Goal: Task Accomplishment & Management: Use online tool/utility

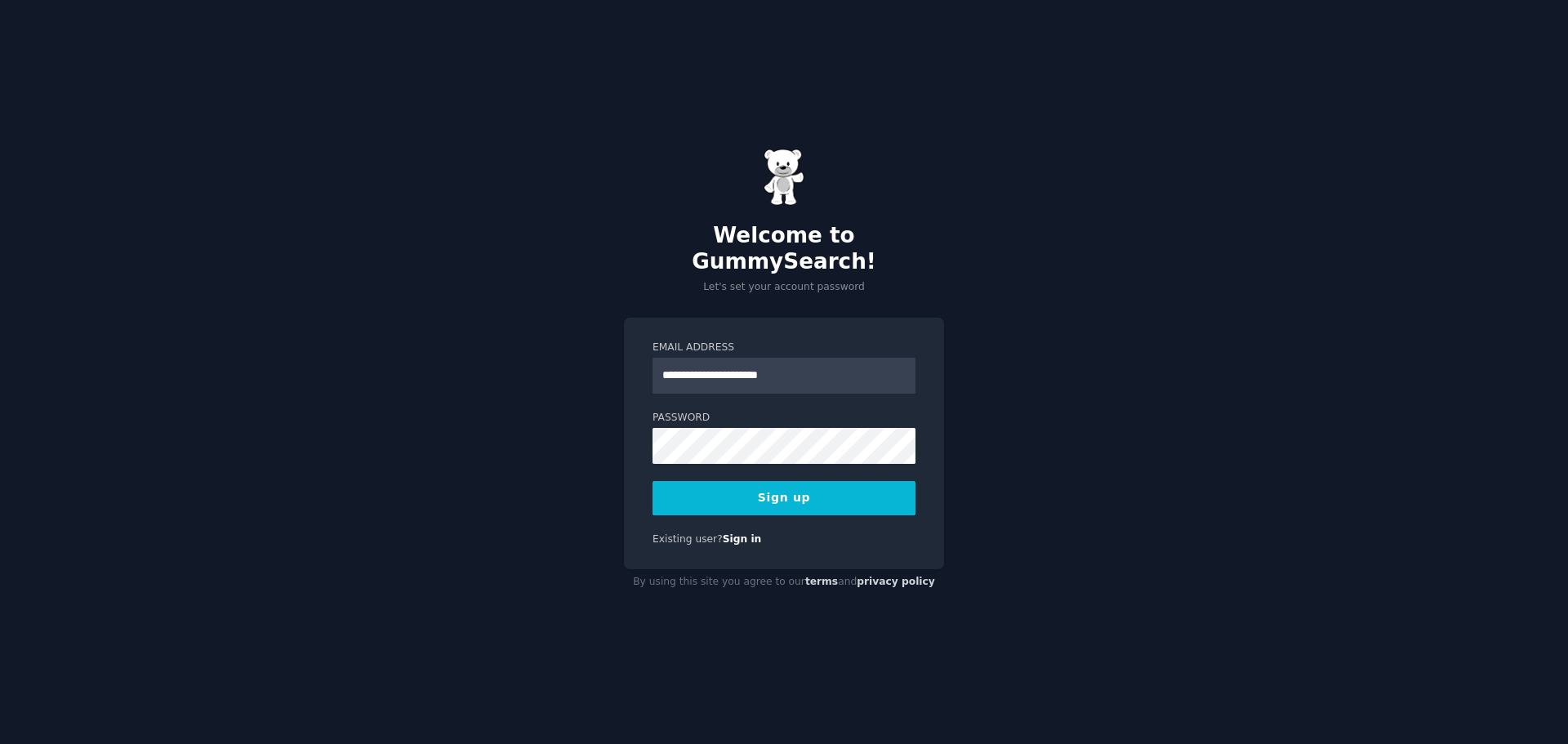
click at [814, 485] on button "Sign up" at bounding box center [783, 498] width 263 height 34
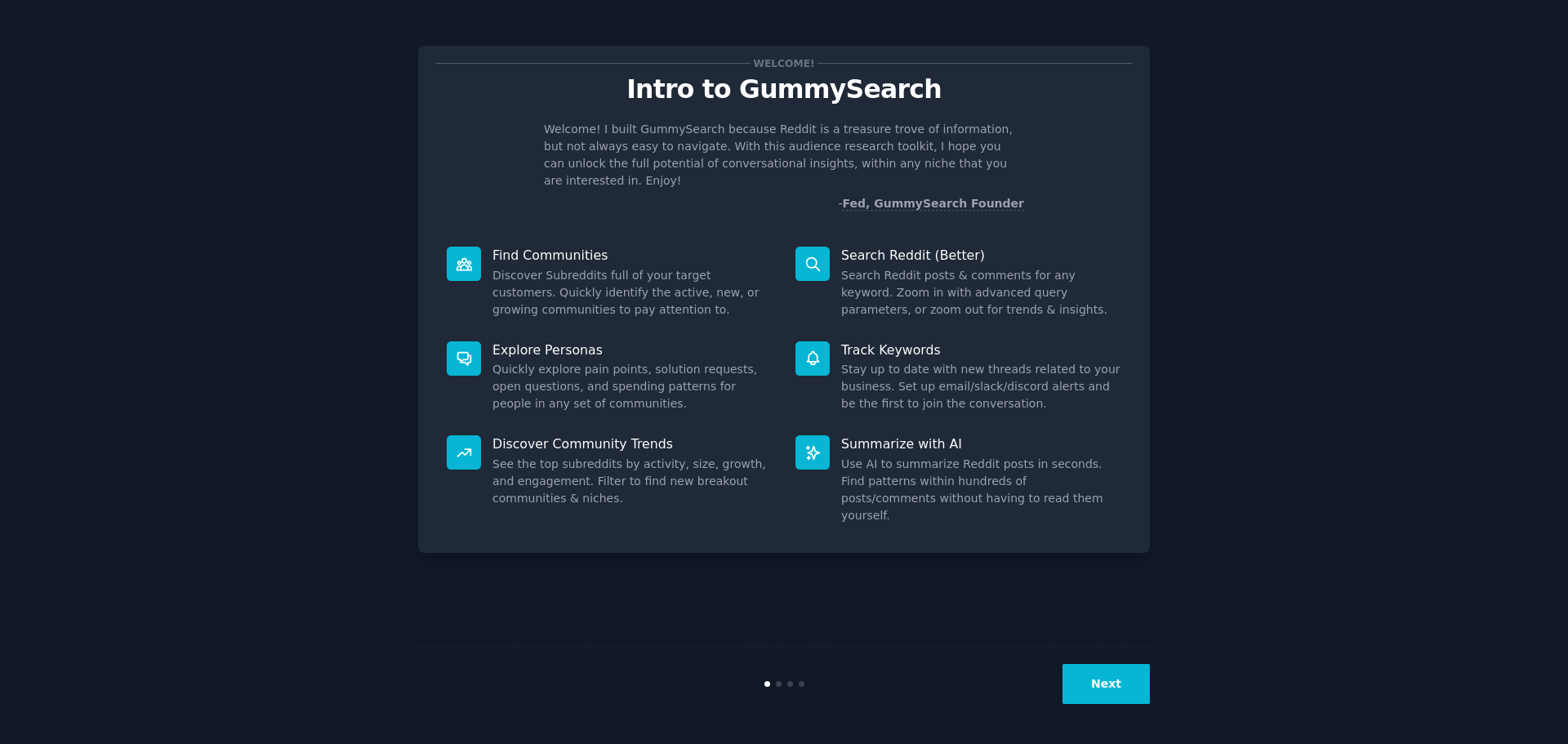
click at [1106, 674] on button "Next" at bounding box center [1106, 683] width 88 height 40
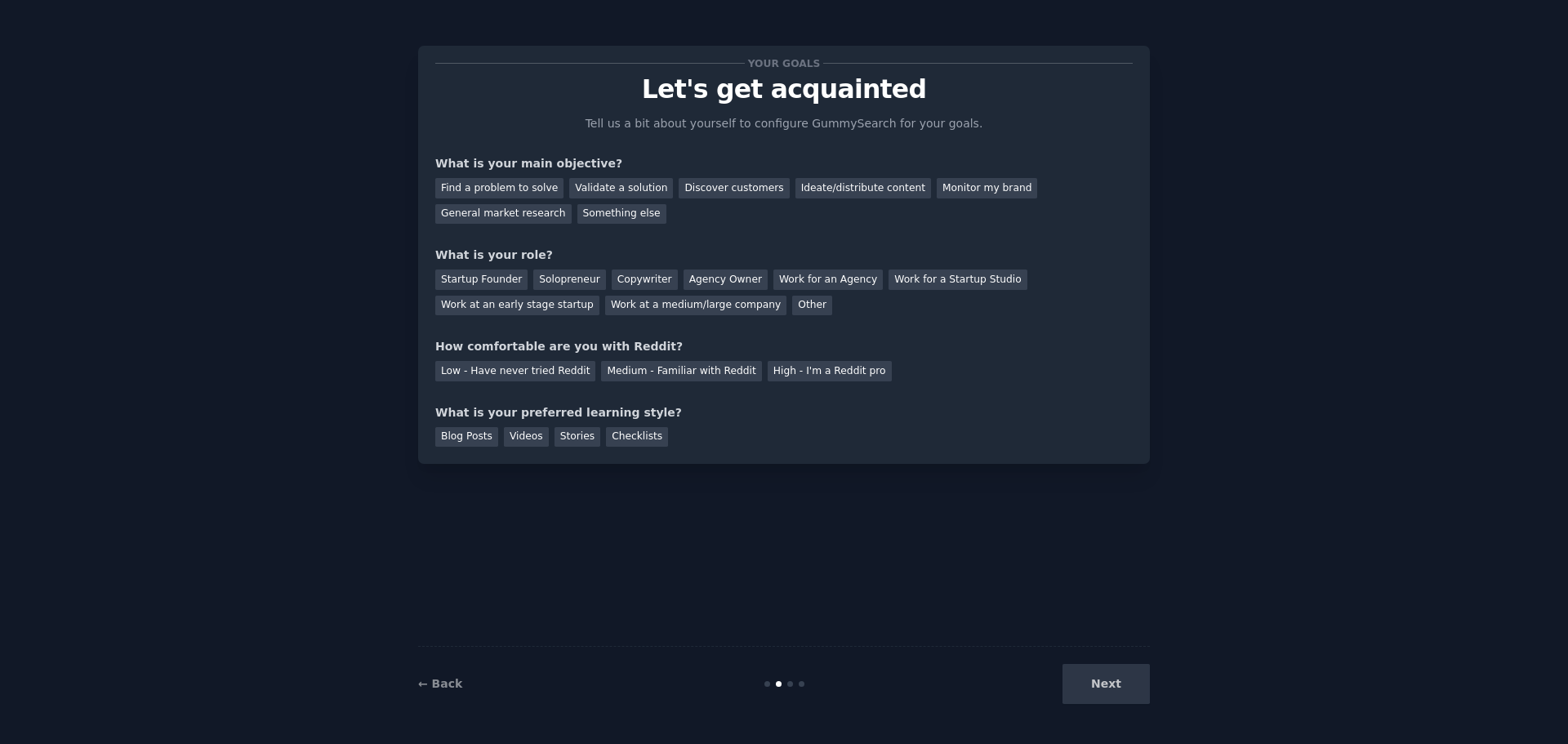
click at [1106, 674] on div "Next" at bounding box center [1028, 683] width 244 height 40
click at [1120, 680] on div "Next" at bounding box center [1028, 683] width 244 height 40
click at [1121, 679] on div "Next" at bounding box center [1028, 683] width 244 height 40
click at [515, 191] on div "Find a problem to solve" at bounding box center [499, 188] width 128 height 20
click at [487, 276] on div "Startup Founder" at bounding box center [481, 279] width 92 height 20
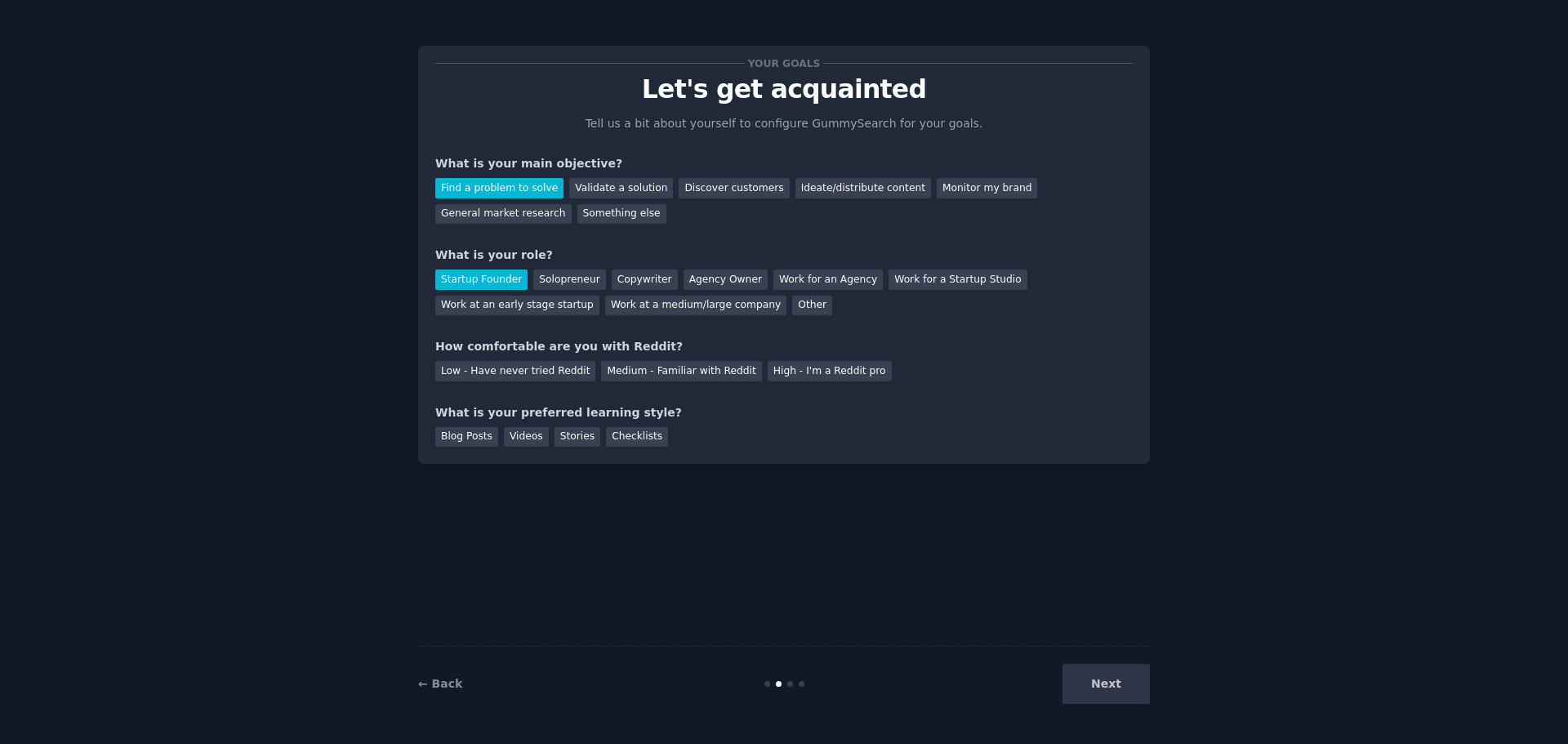
click at [1113, 678] on div "Next" at bounding box center [1028, 683] width 244 height 40
click at [650, 367] on div "Medium - Familiar with Reddit" at bounding box center [681, 371] width 160 height 20
click at [460, 439] on div "Blog Posts" at bounding box center [466, 437] width 63 height 20
click at [1107, 680] on button "Next" at bounding box center [1106, 683] width 88 height 40
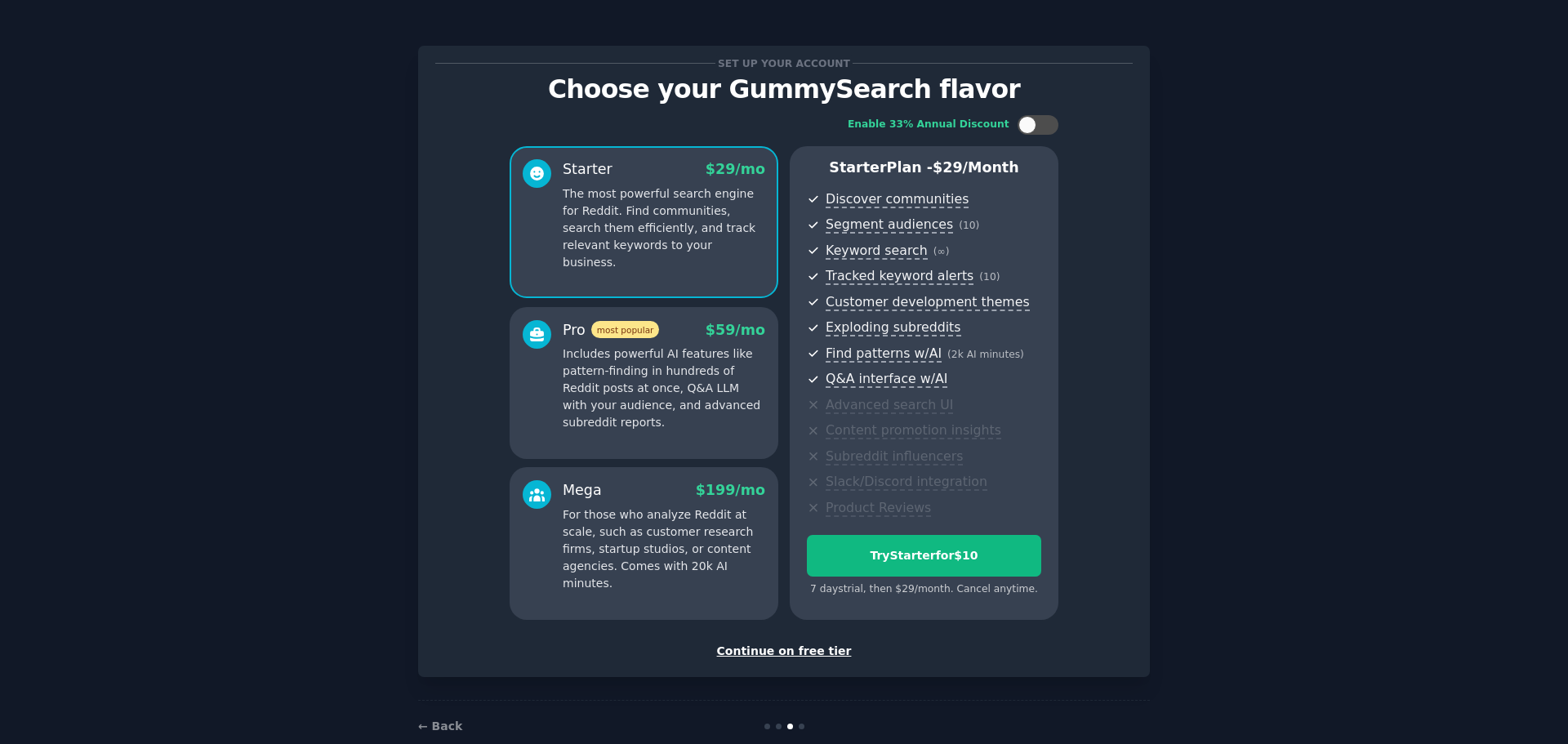
click at [783, 651] on div "Continue on free tier" at bounding box center [784, 651] width 697 height 17
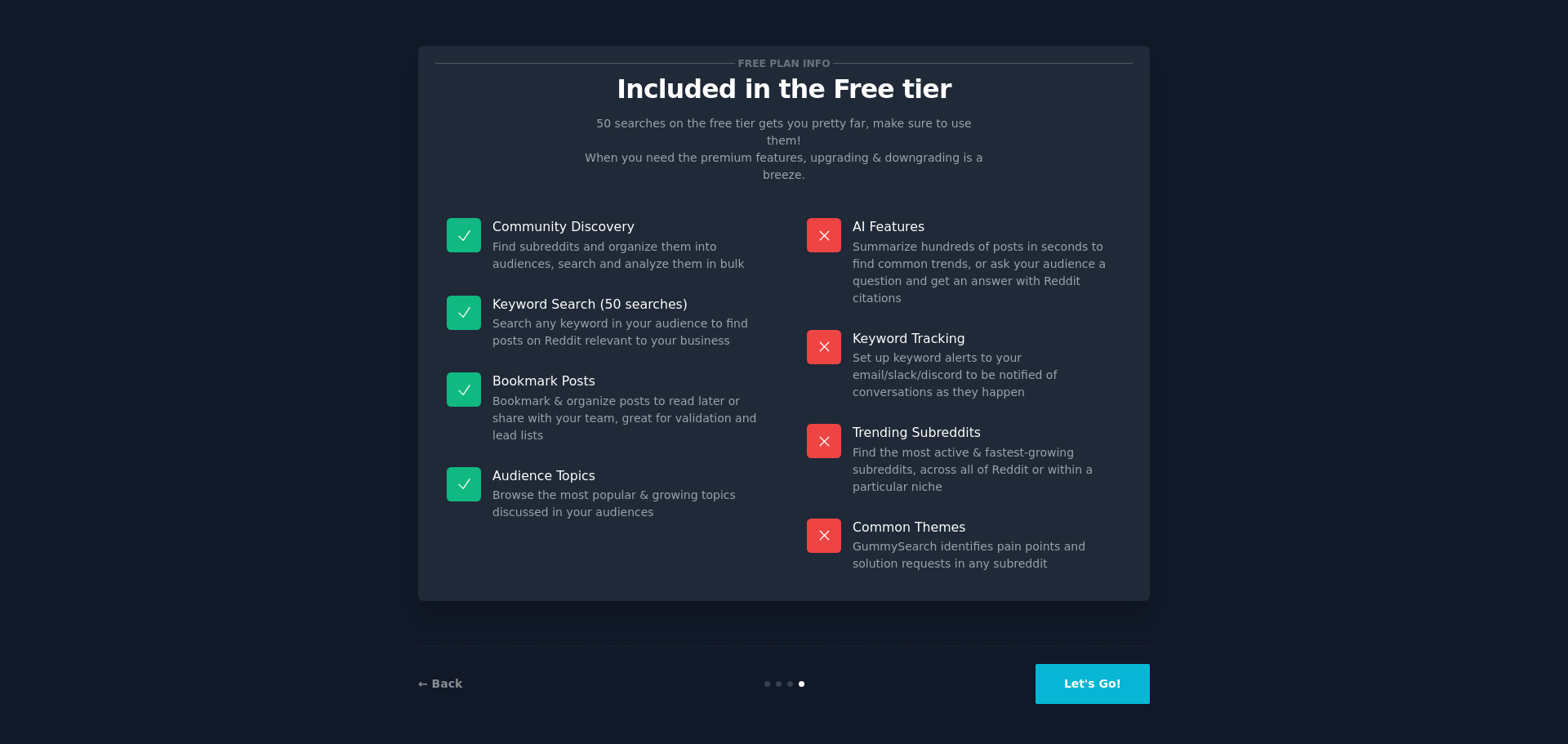
click at [1129, 683] on button "Let's Go!" at bounding box center [1093, 683] width 115 height 40
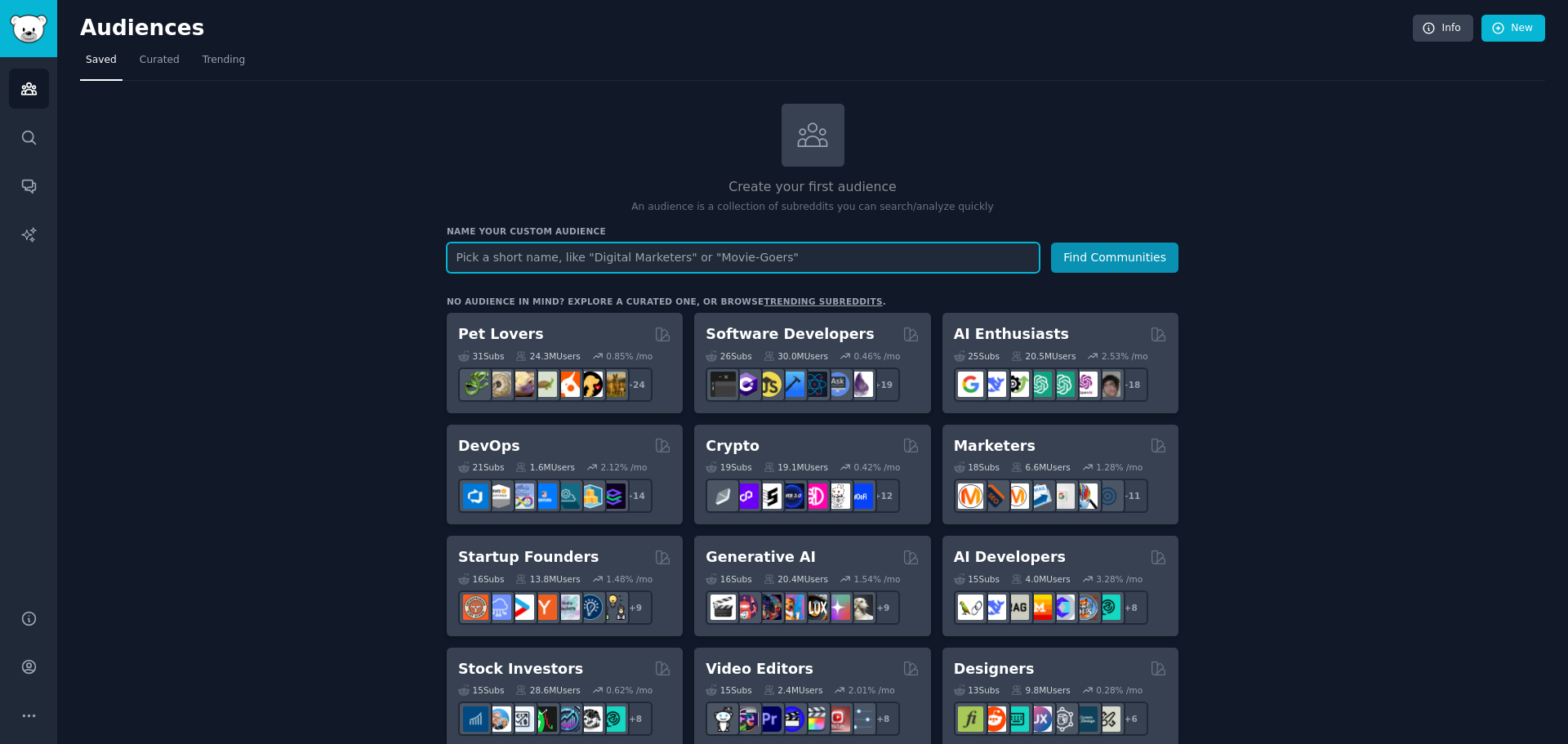
click at [681, 257] on input "text" at bounding box center [743, 257] width 593 height 30
type input "bet"
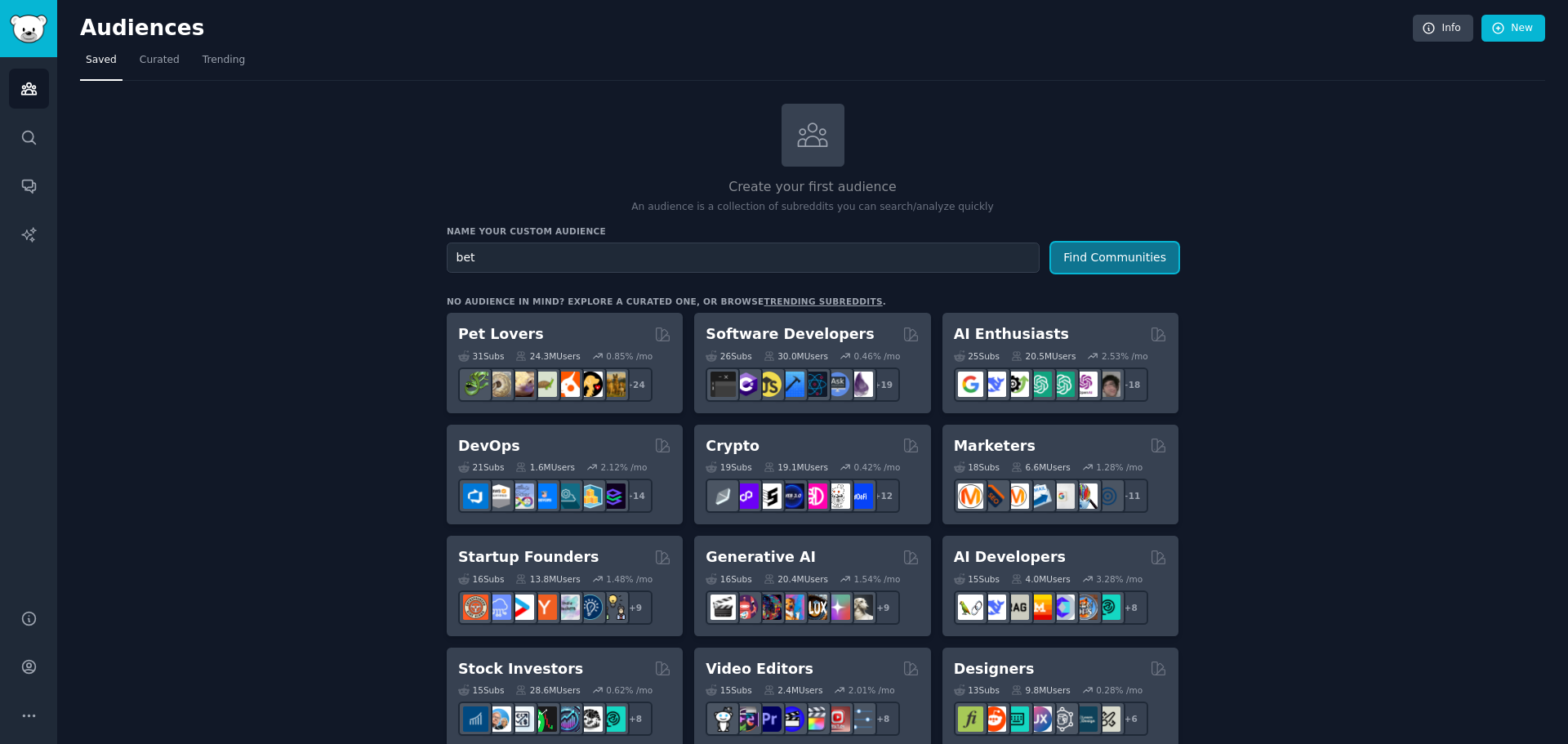
click at [1093, 250] on button "Find Communities" at bounding box center [1115, 257] width 128 height 30
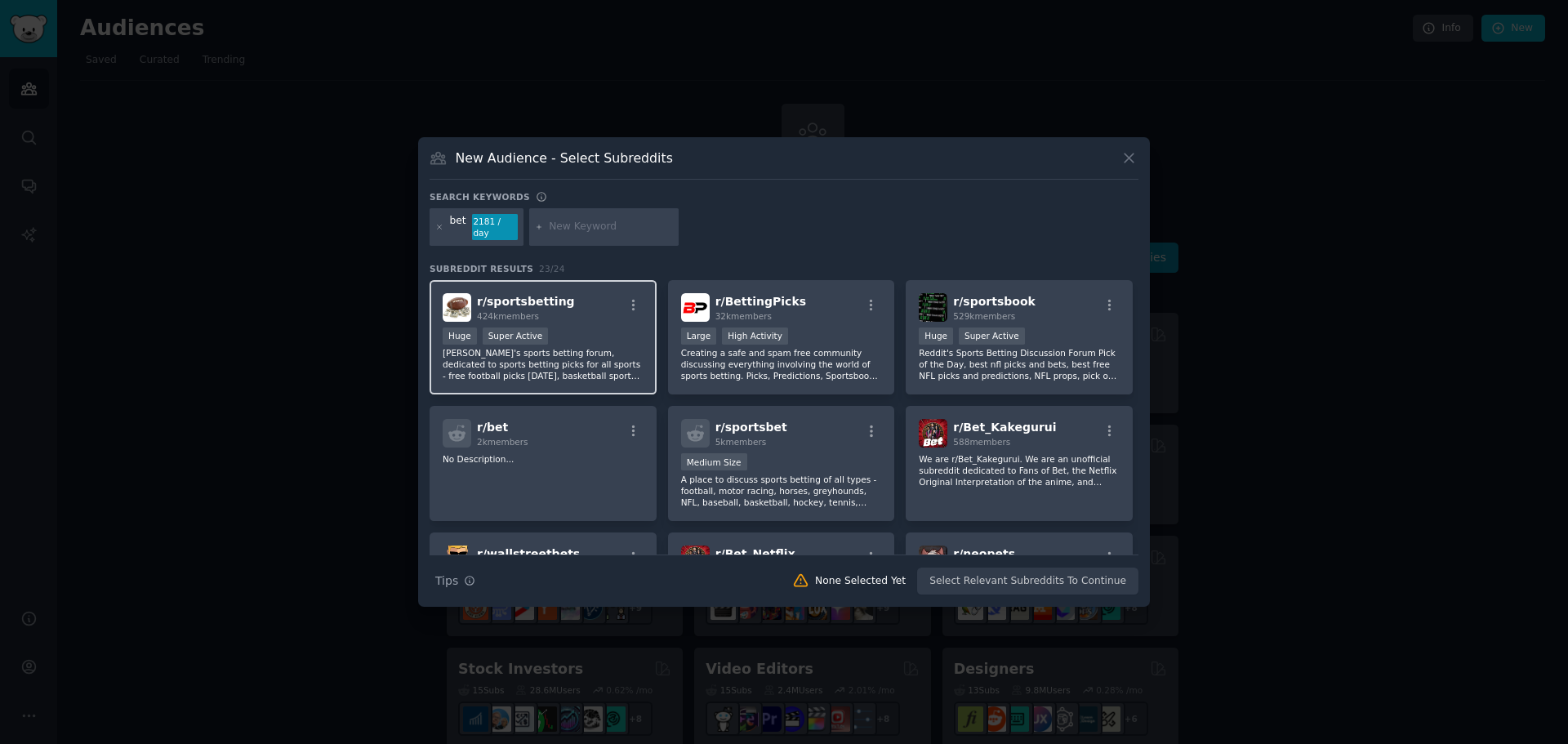
click at [583, 296] on div "r/ sportsbetting 424k members" at bounding box center [543, 307] width 201 height 29
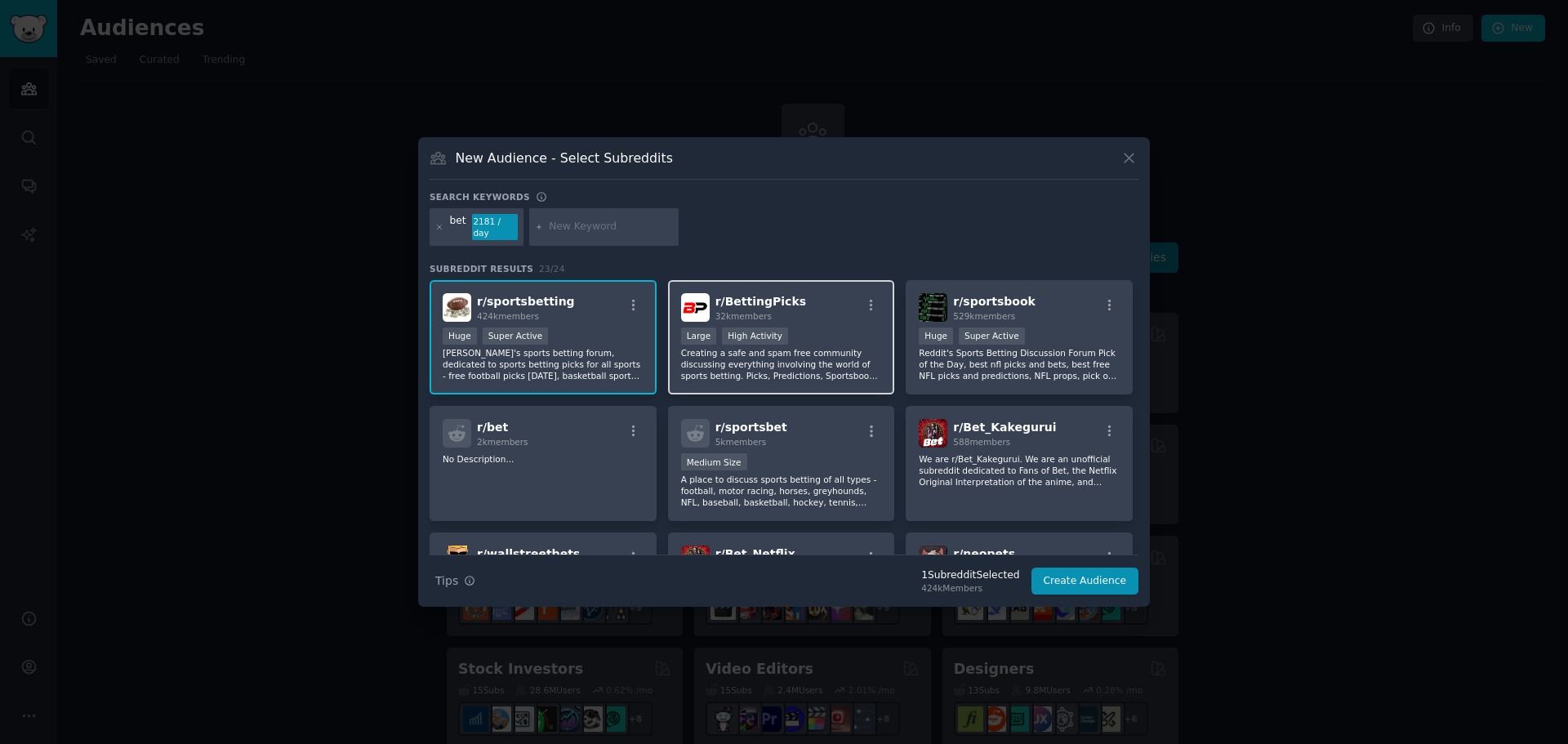
click at [821, 301] on div "r/ BettingPicks 32k members" at bounding box center [781, 307] width 201 height 29
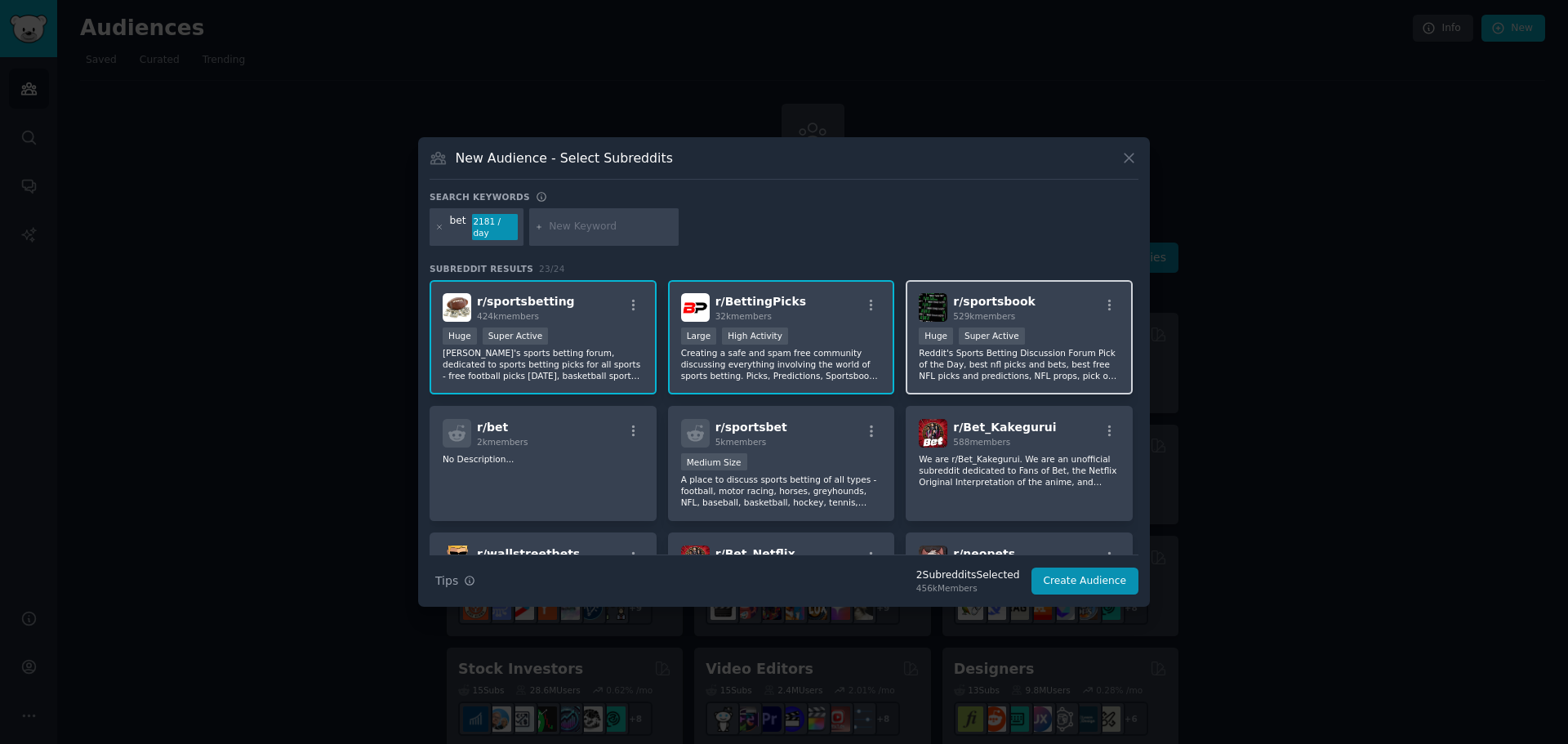
click at [1041, 298] on div "r/ sportsbook 529k members" at bounding box center [1019, 307] width 201 height 29
click at [1093, 575] on button "Create Audience" at bounding box center [1085, 582] width 108 height 28
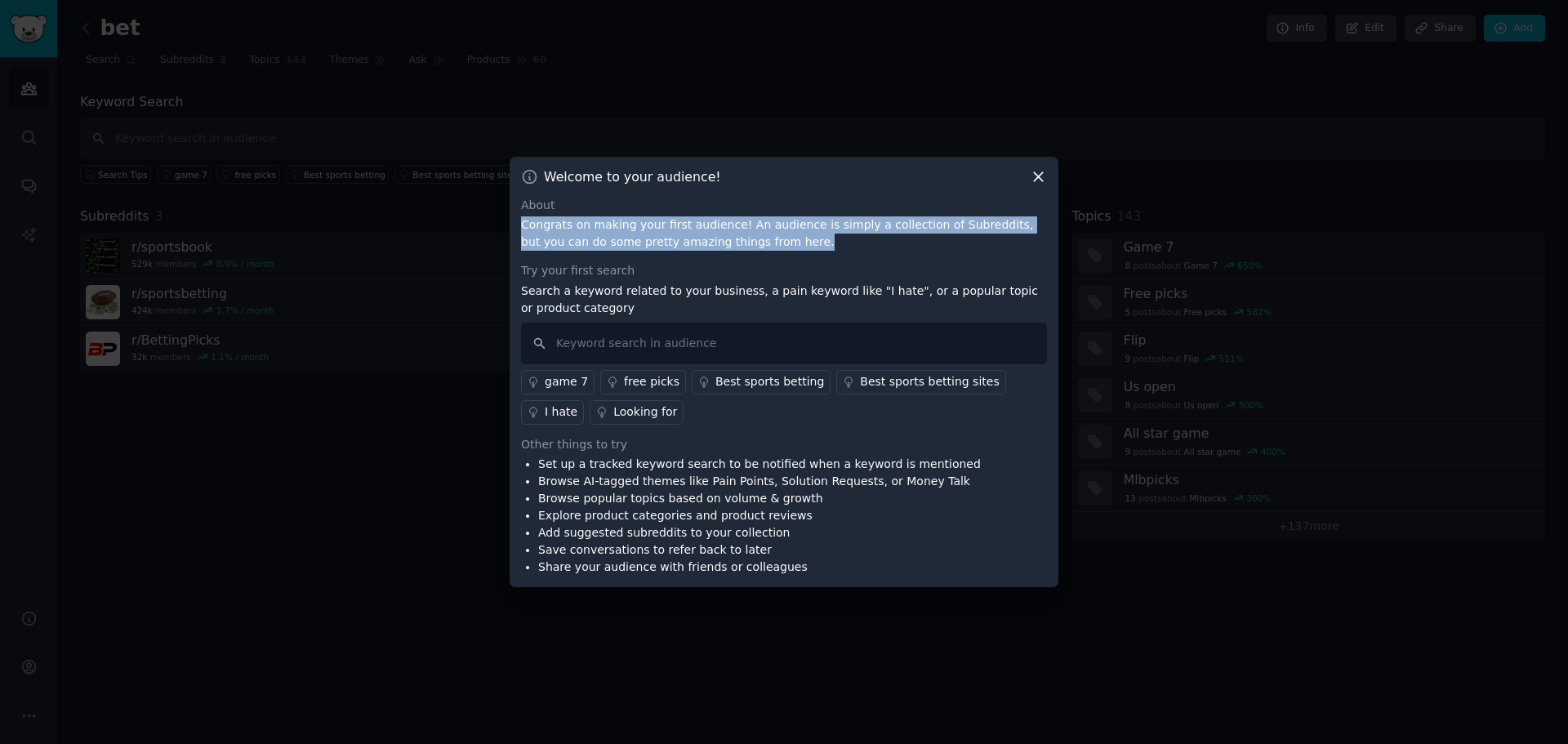
drag, startPoint x: 768, startPoint y: 237, endPoint x: 520, endPoint y: 228, distance: 248.2
click at [520, 228] on div "Welcome to your audience! About Congrats on making your first audience! An audi…" at bounding box center [784, 372] width 549 height 431
click at [509, 195] on div at bounding box center [509, 195] width 0 height 0
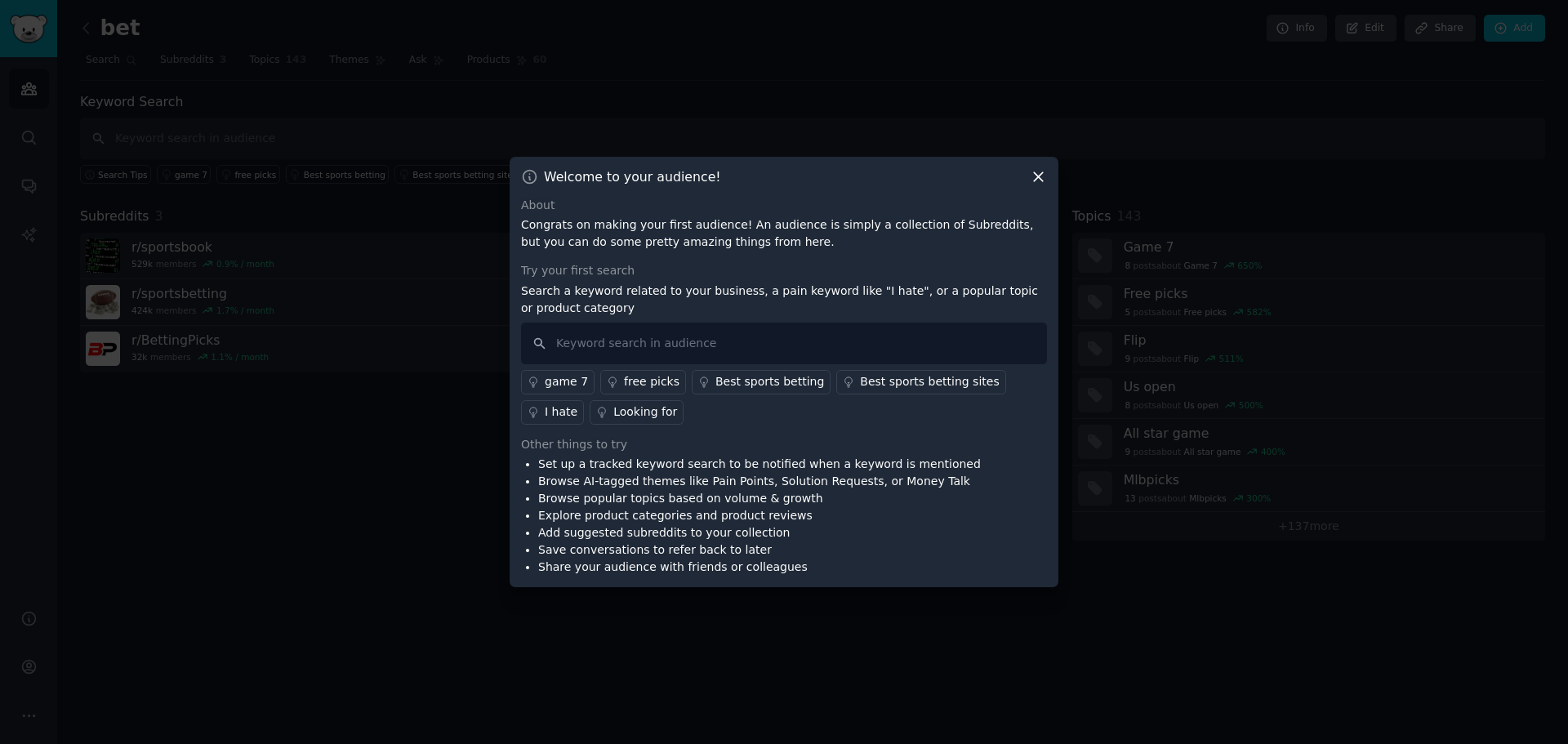
click at [984, 264] on div "Try your first search" at bounding box center [784, 270] width 526 height 17
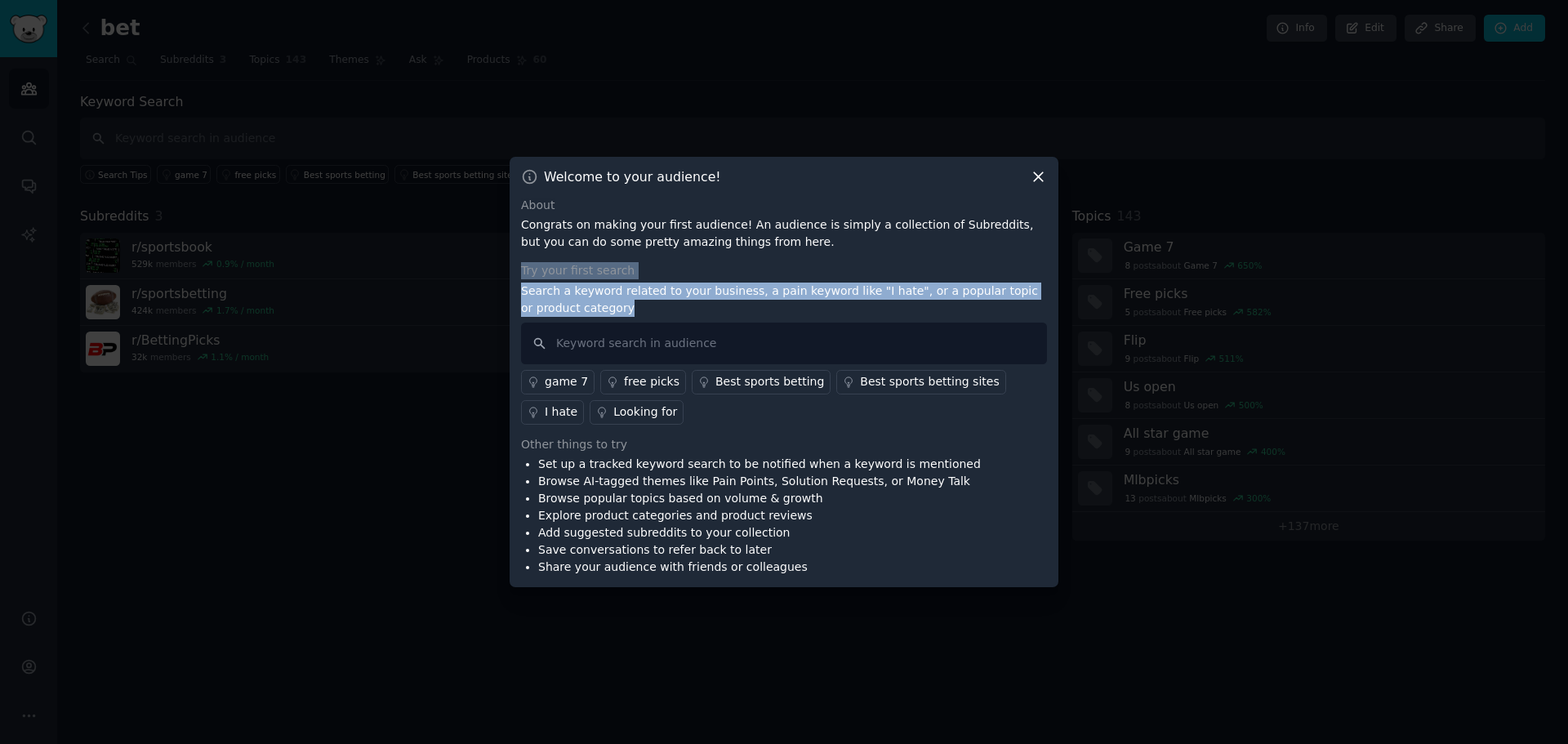
drag, startPoint x: 571, startPoint y: 308, endPoint x: 520, endPoint y: 271, distance: 63.0
click at [520, 271] on div "Welcome to your audience! About Congrats on making your first audience! An audi…" at bounding box center [784, 372] width 549 height 431
click at [509, 240] on div at bounding box center [509, 240] width 0 height 0
click at [761, 266] on div "Try your first search" at bounding box center [784, 270] width 526 height 17
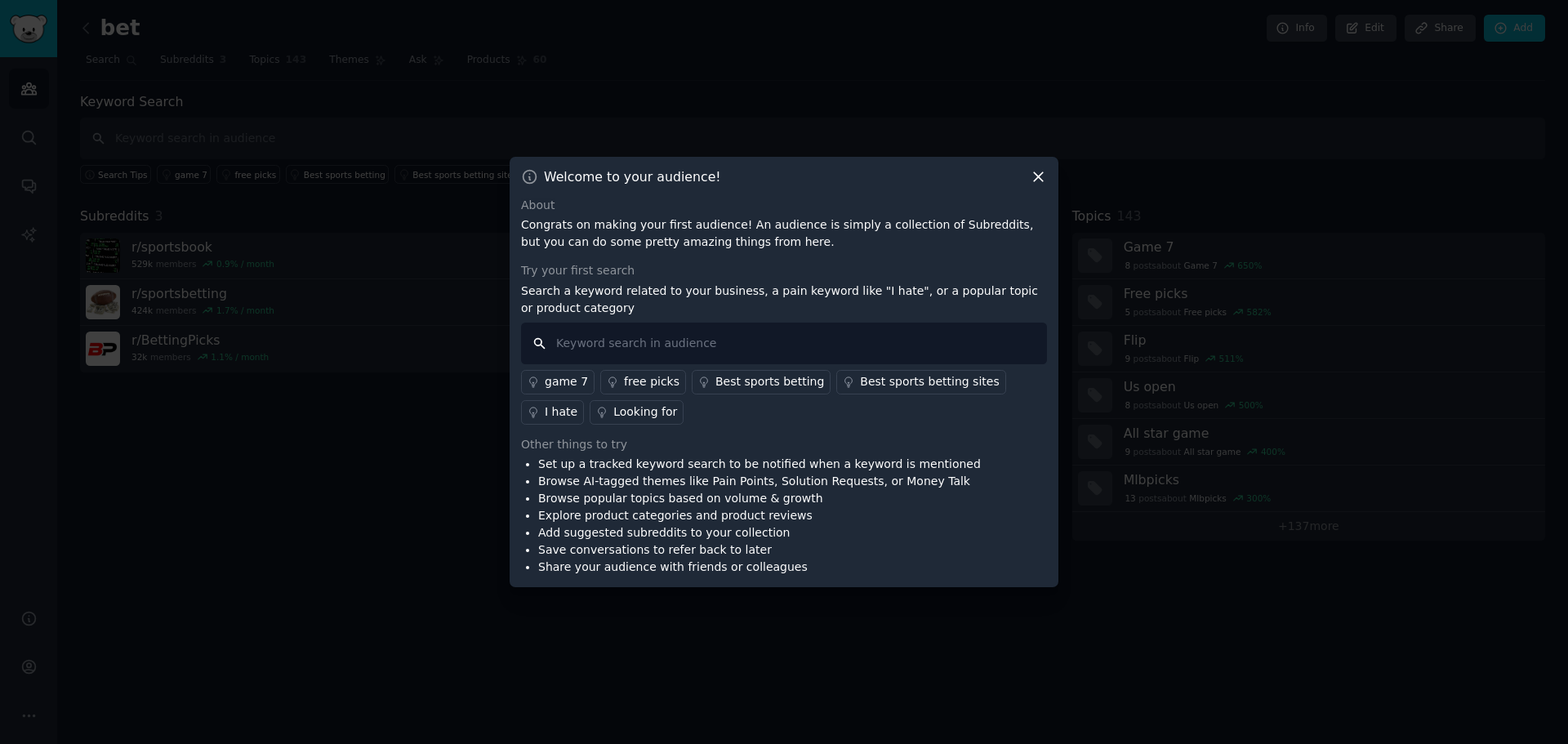
click at [620, 342] on input "text" at bounding box center [784, 343] width 526 height 42
paste input "I would like"
type input "I would like"
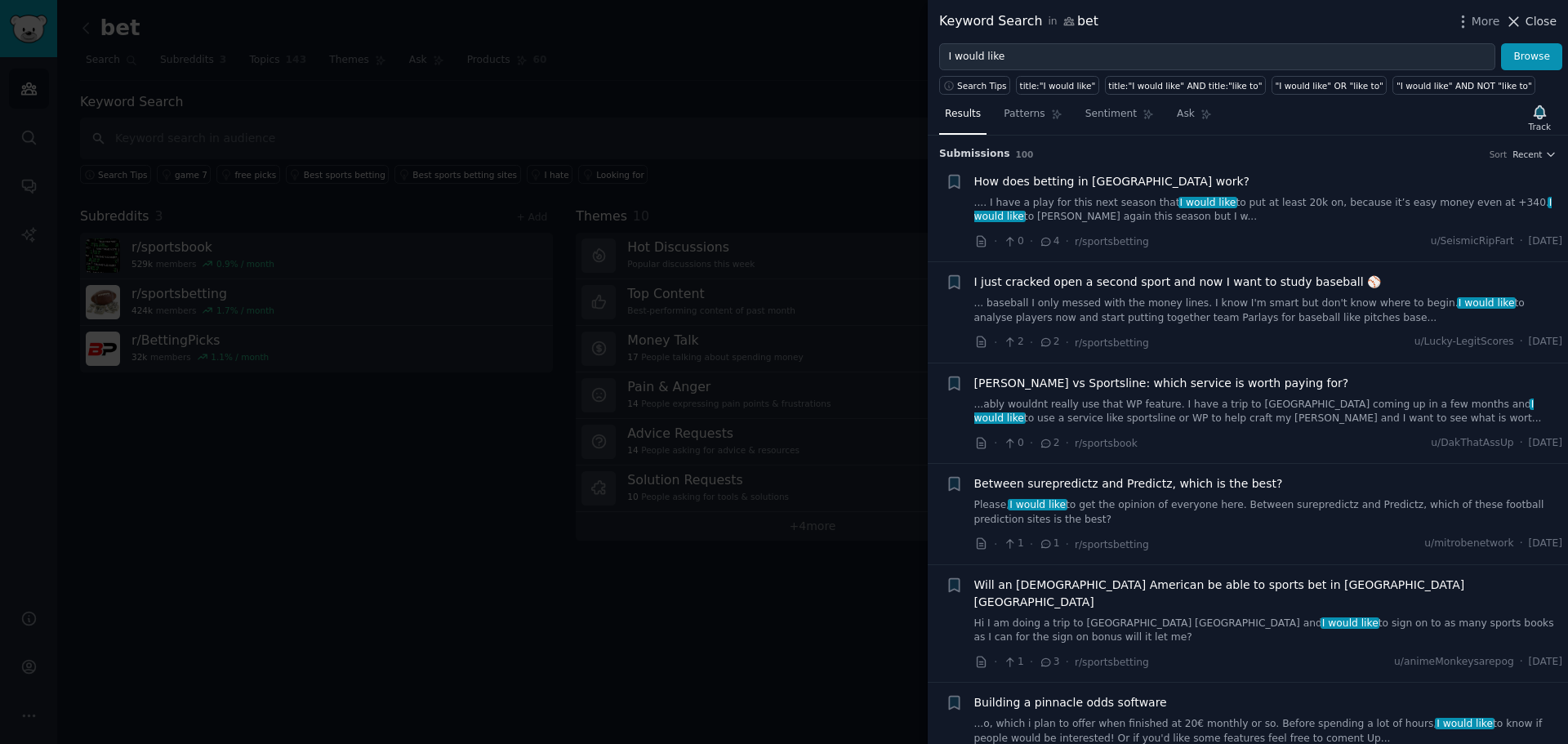
click at [1519, 24] on icon at bounding box center [1514, 21] width 9 height 9
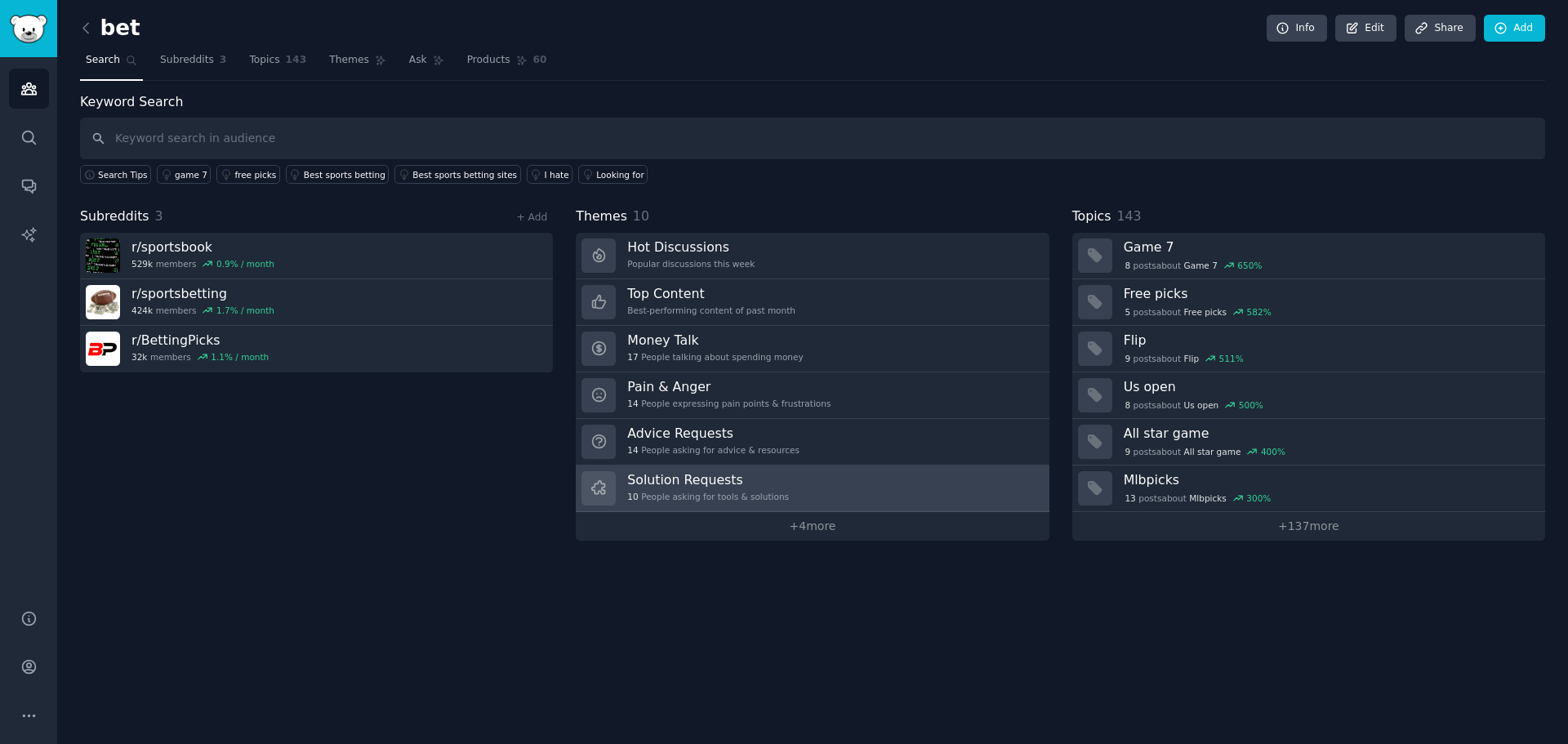
click at [810, 487] on link "Solution Requests 10 People asking for tools & solutions" at bounding box center [813, 489] width 473 height 47
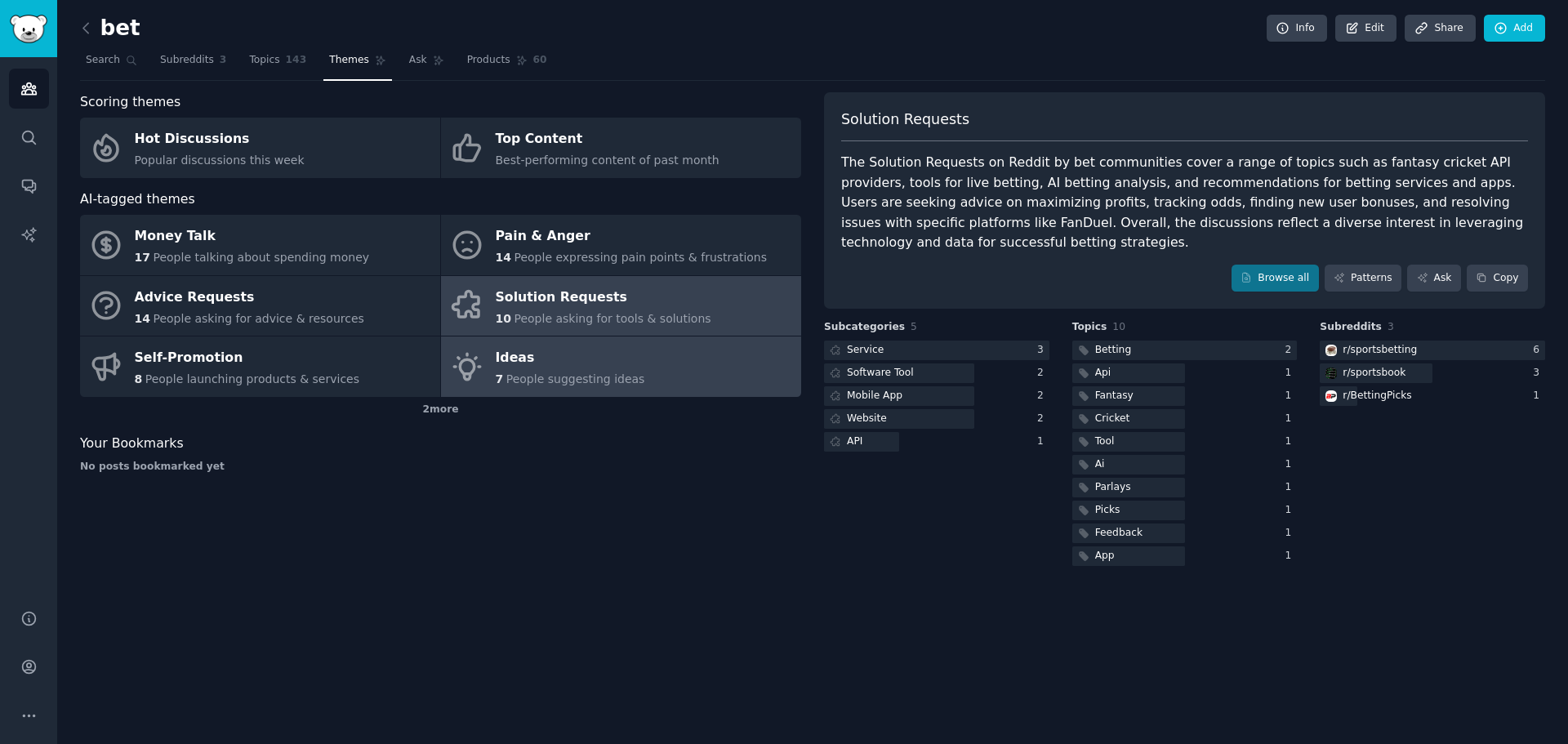
click at [593, 361] on div "Ideas" at bounding box center [570, 358] width 150 height 26
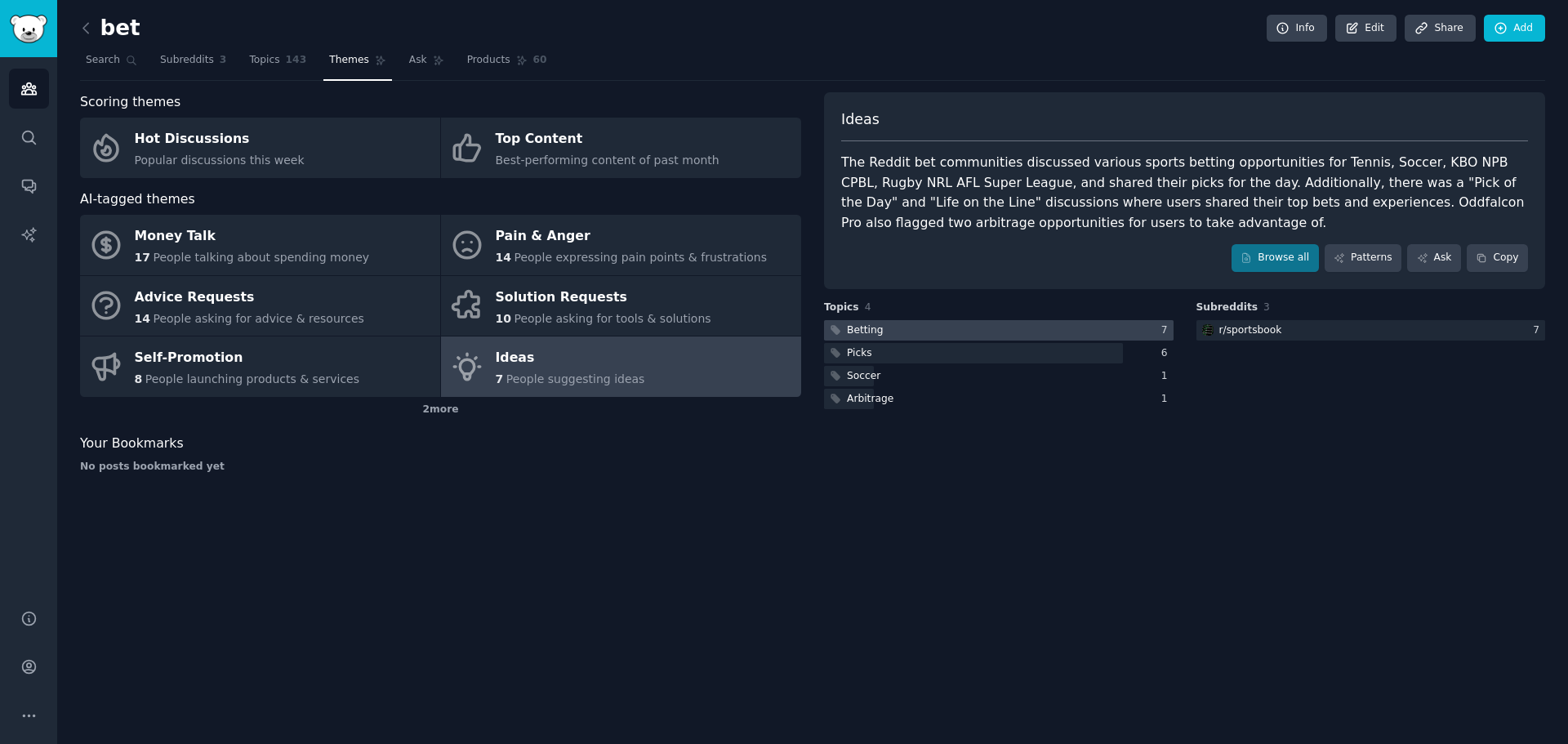
click at [914, 327] on div at bounding box center [998, 330] width 349 height 20
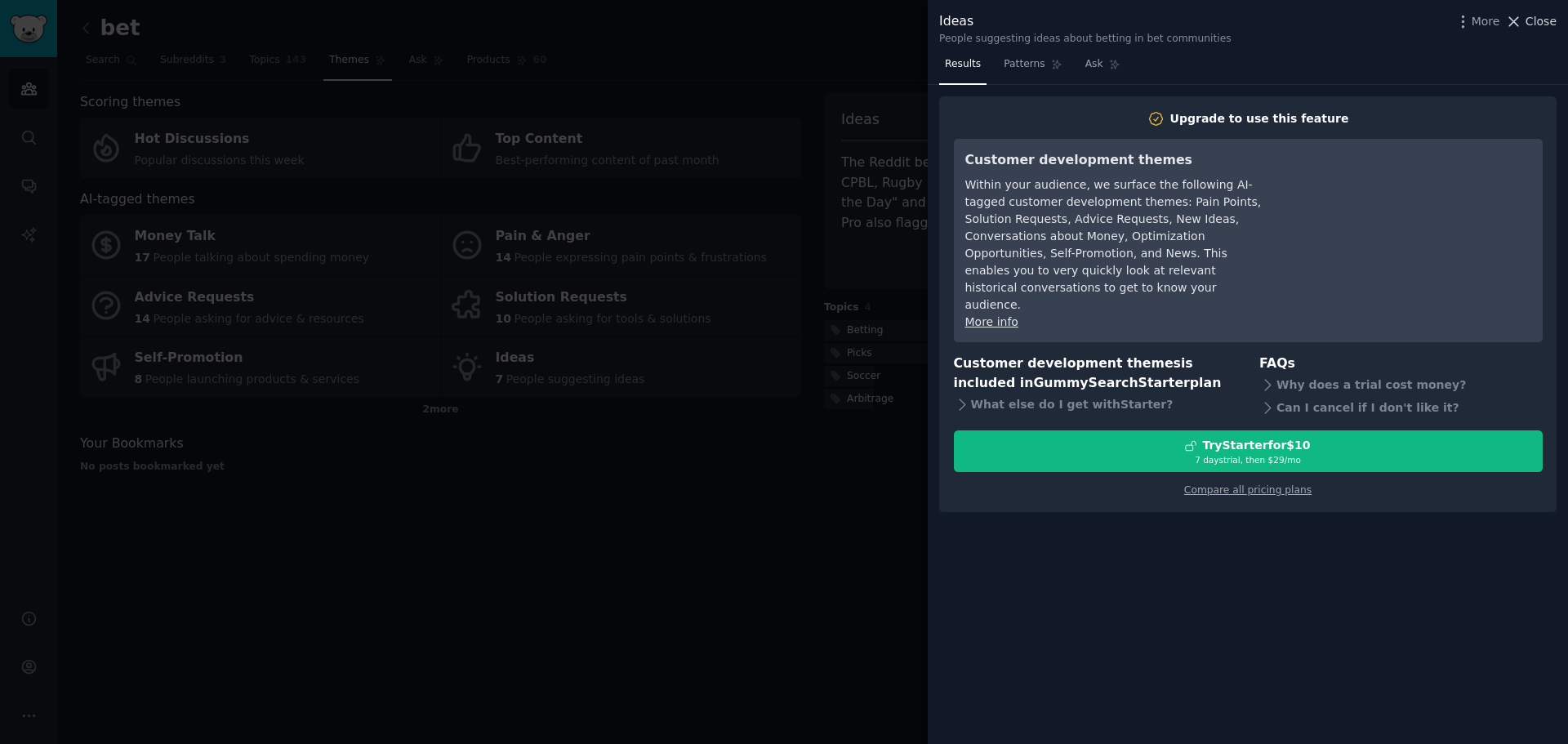
click at [1532, 20] on span "Close" at bounding box center [1541, 21] width 31 height 17
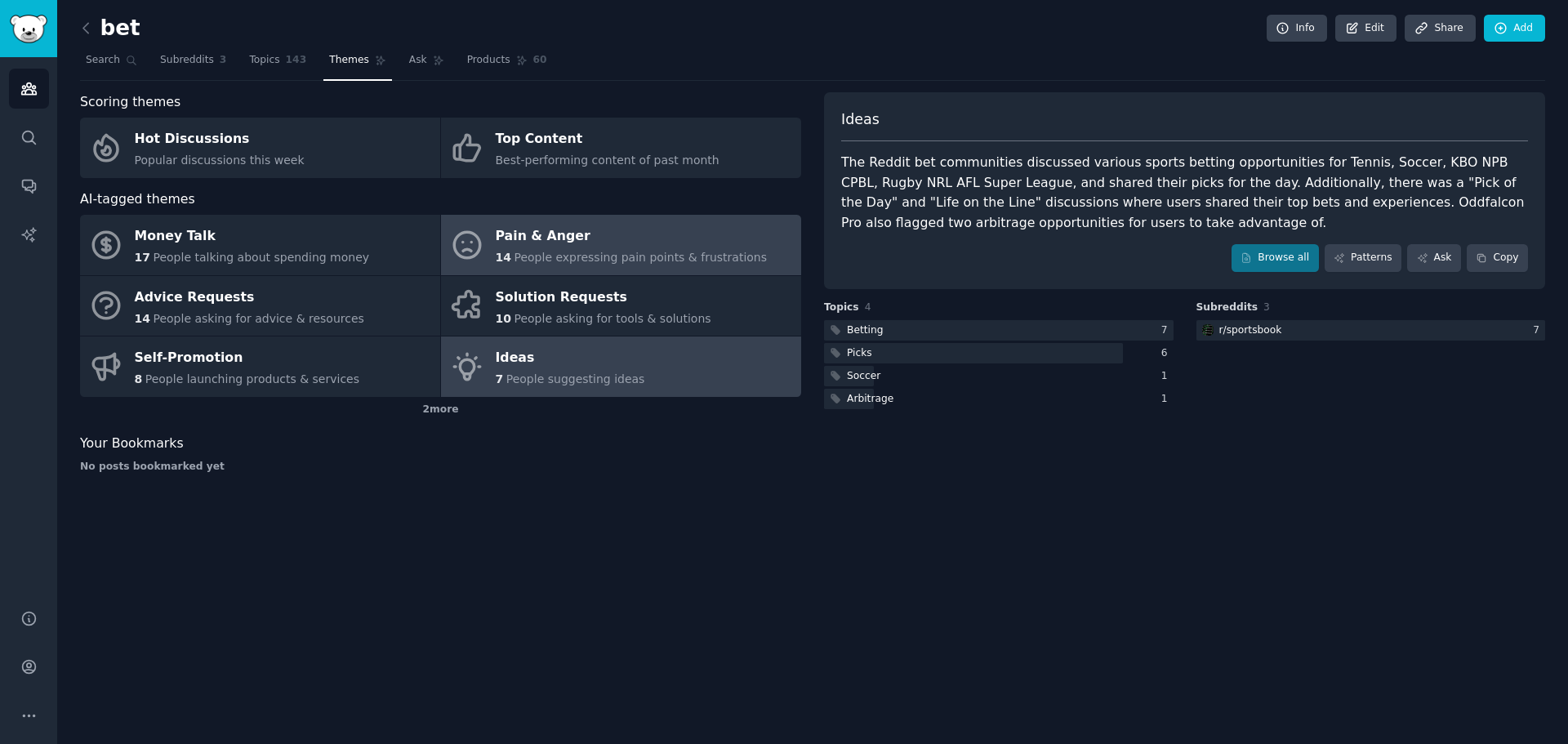
click at [729, 255] on span "People expressing pain points & frustrations" at bounding box center [640, 257] width 253 height 13
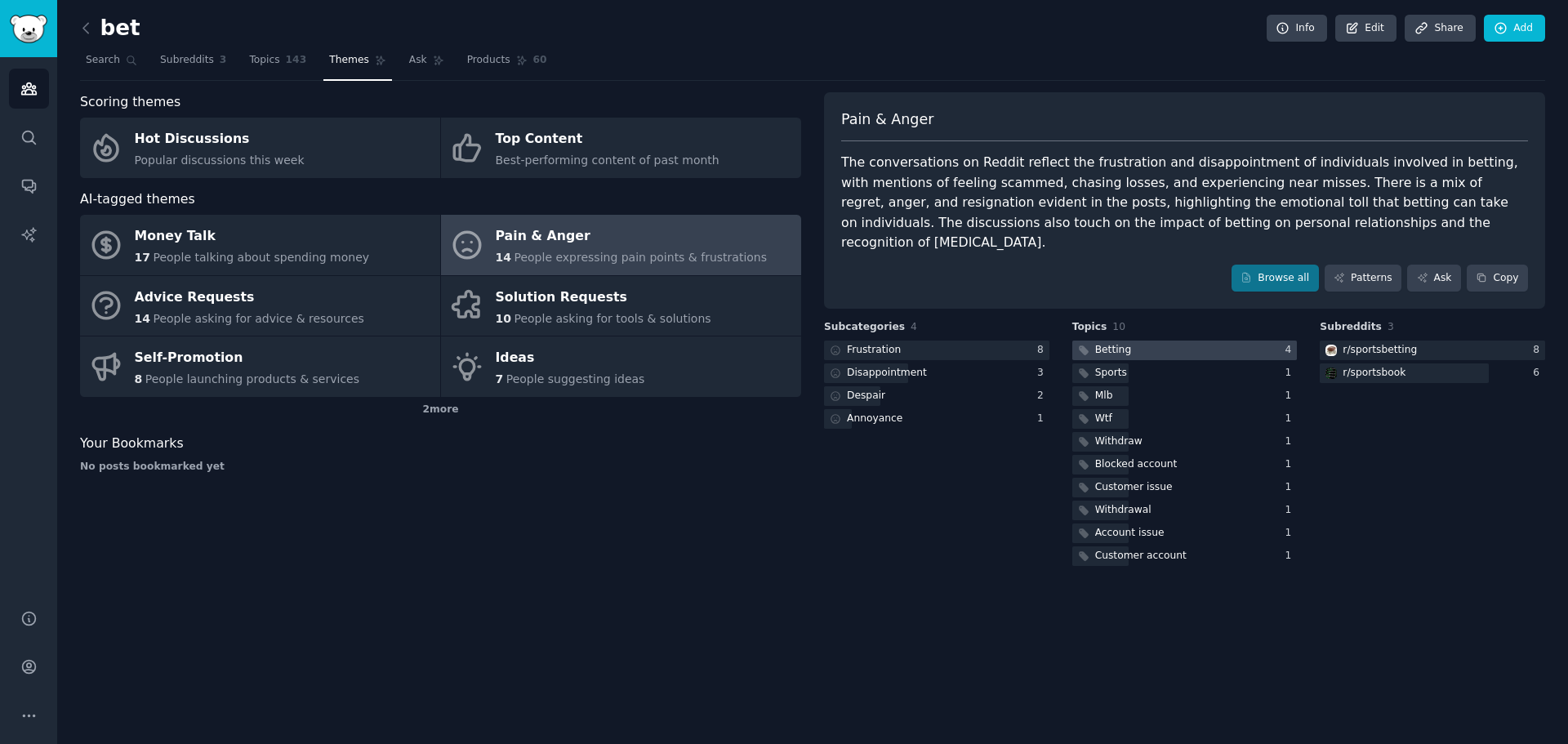
click at [1130, 340] on div at bounding box center [1184, 350] width 225 height 20
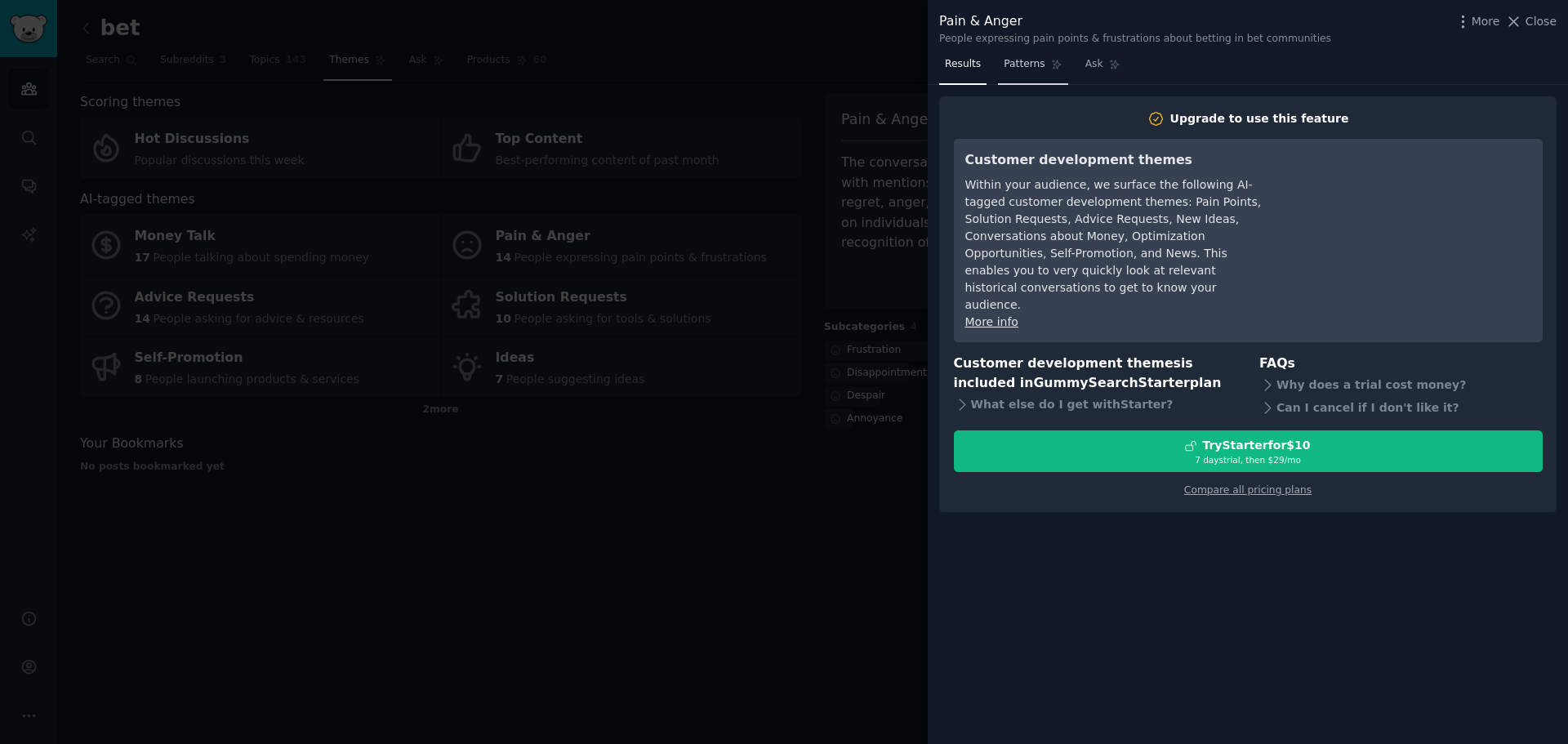
click at [1025, 64] on span "Patterns" at bounding box center [1024, 65] width 41 height 15
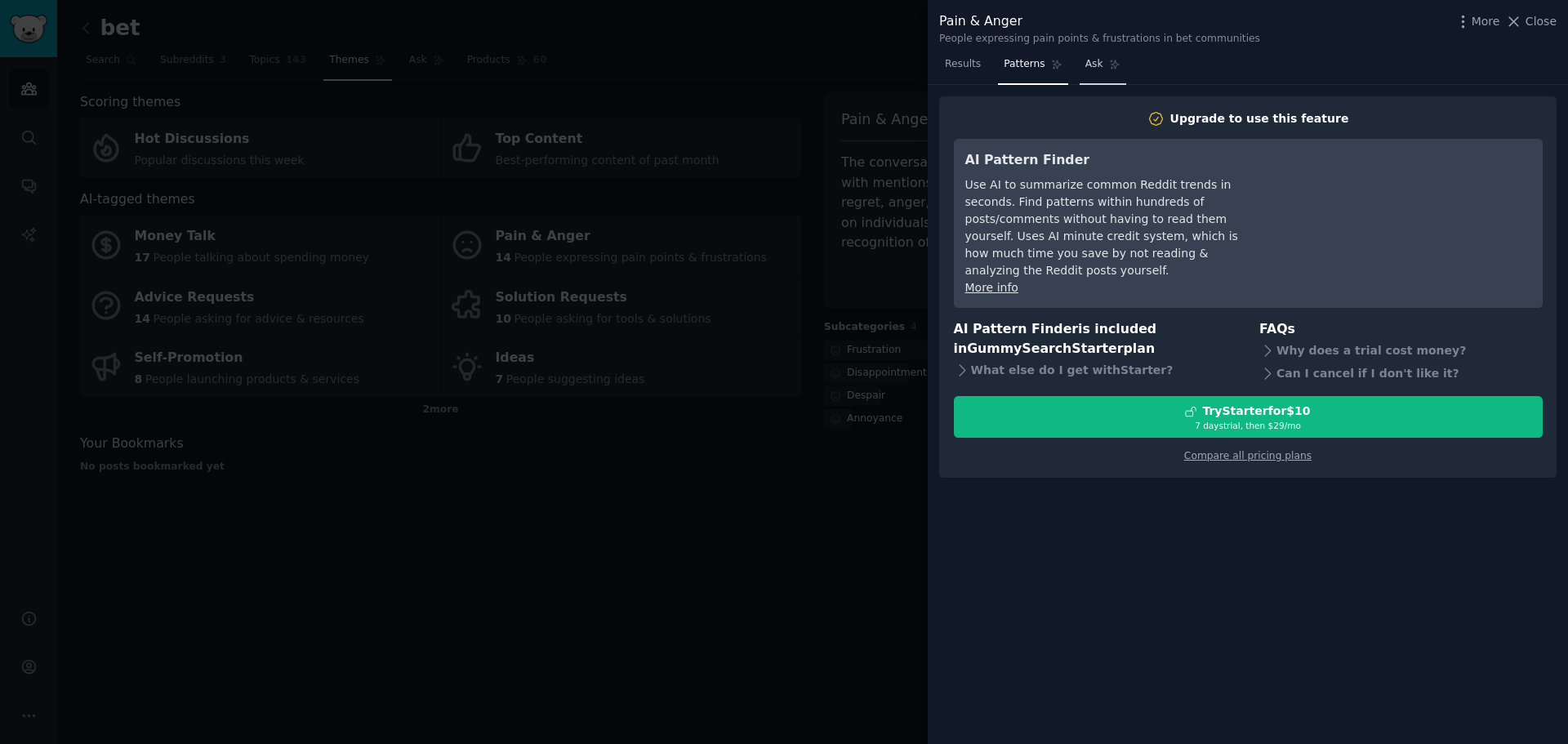
click at [1091, 65] on span "Ask" at bounding box center [1094, 65] width 18 height 15
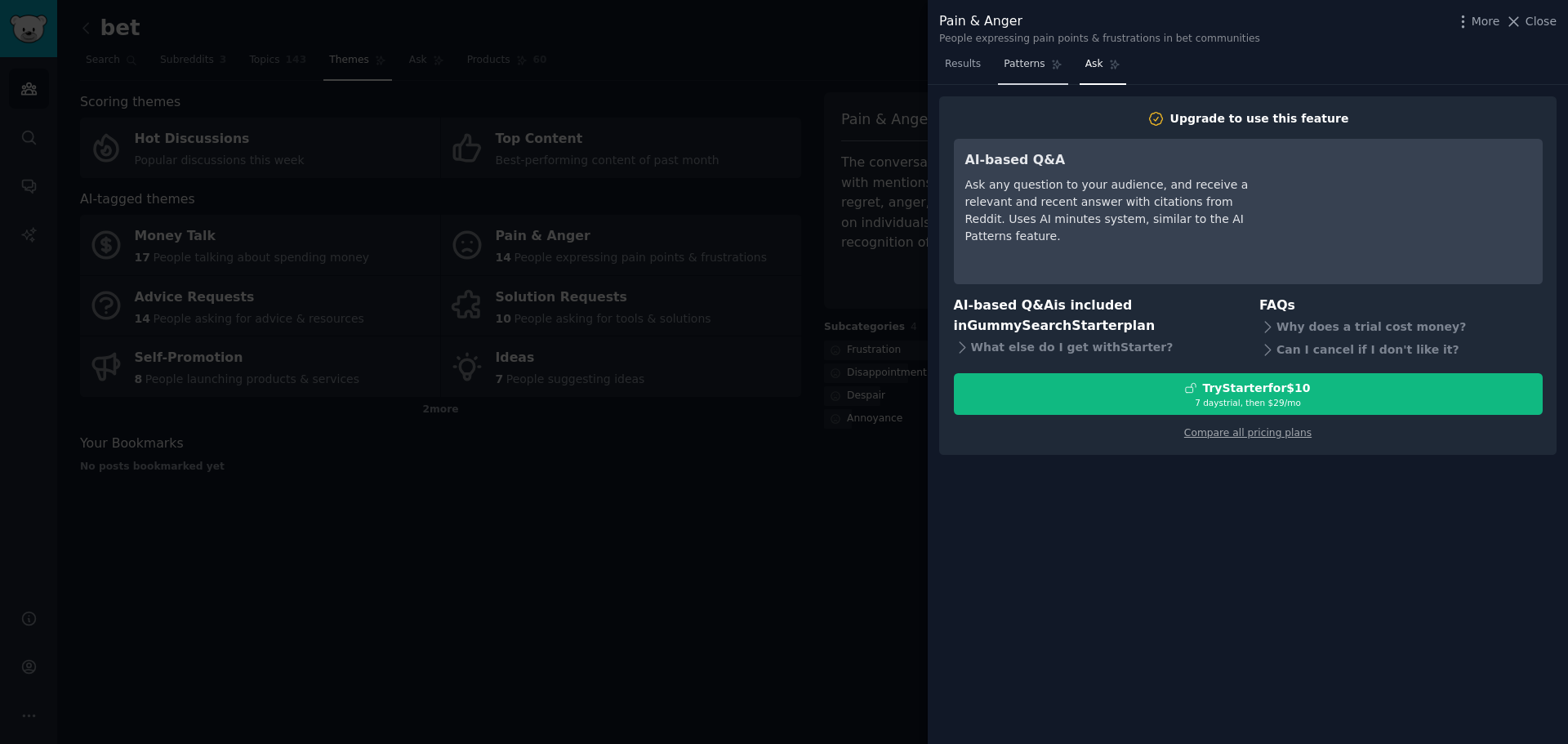
click at [1018, 65] on span "Patterns" at bounding box center [1024, 65] width 41 height 15
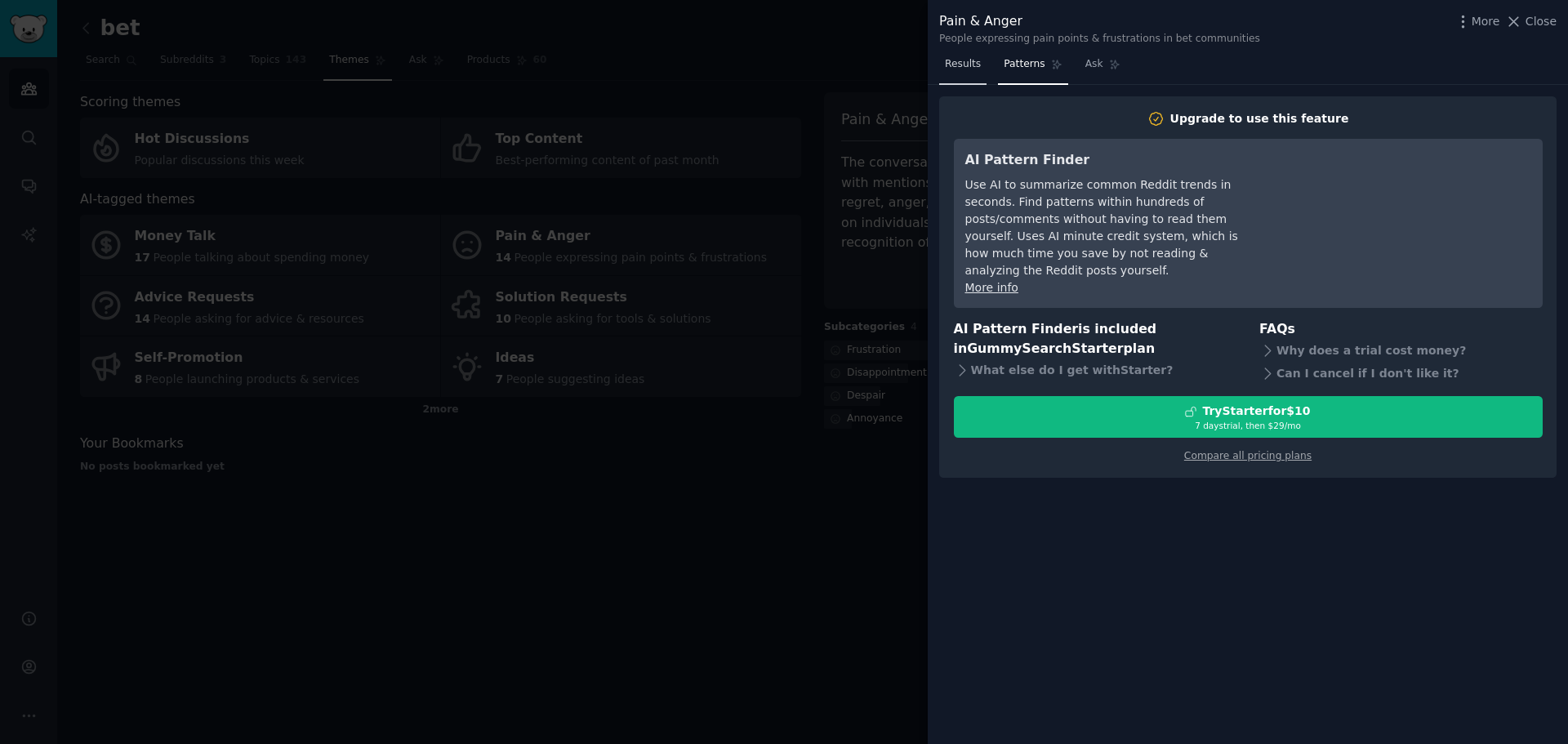
click at [966, 65] on span "Results" at bounding box center [963, 65] width 36 height 15
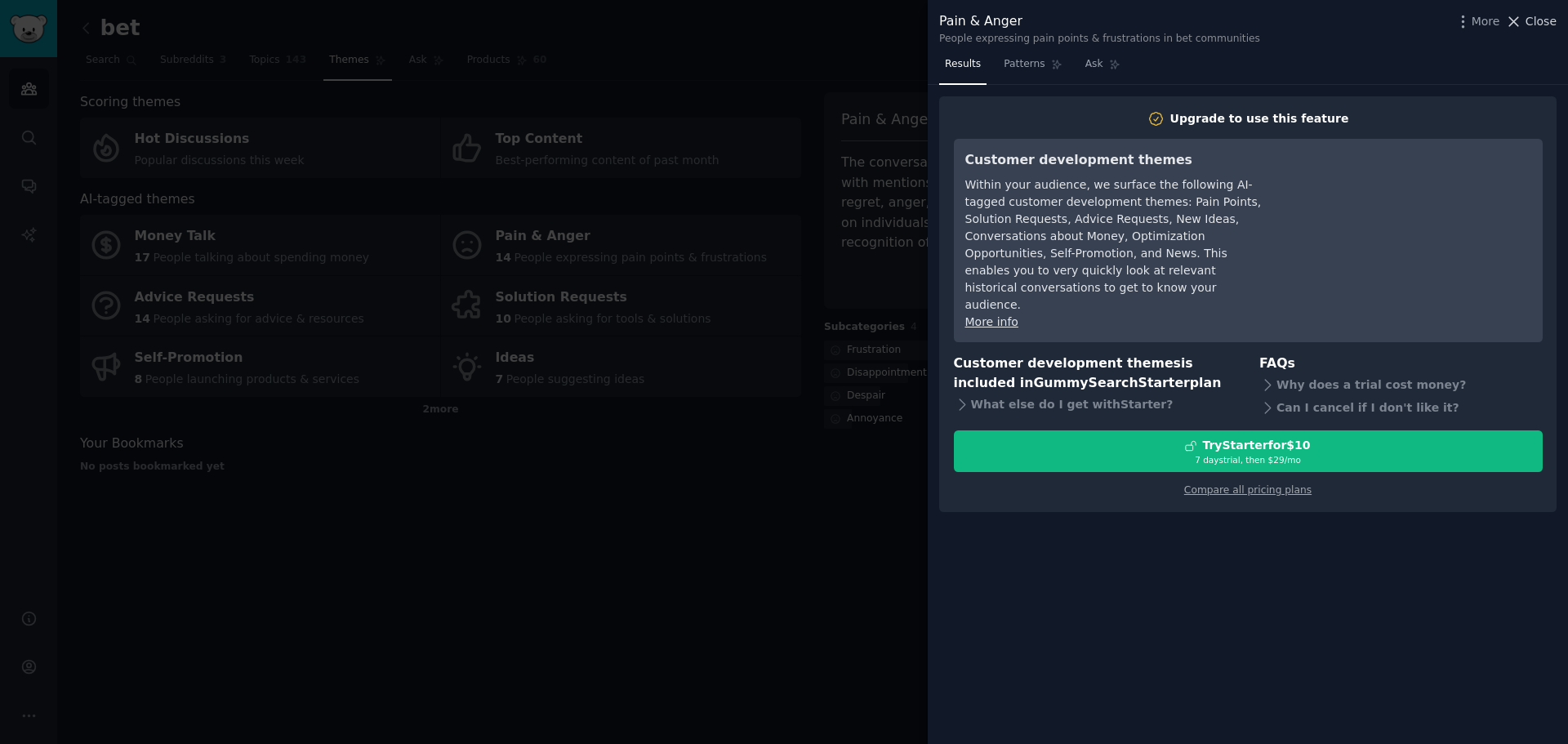
click at [1548, 25] on span "Close" at bounding box center [1541, 21] width 31 height 17
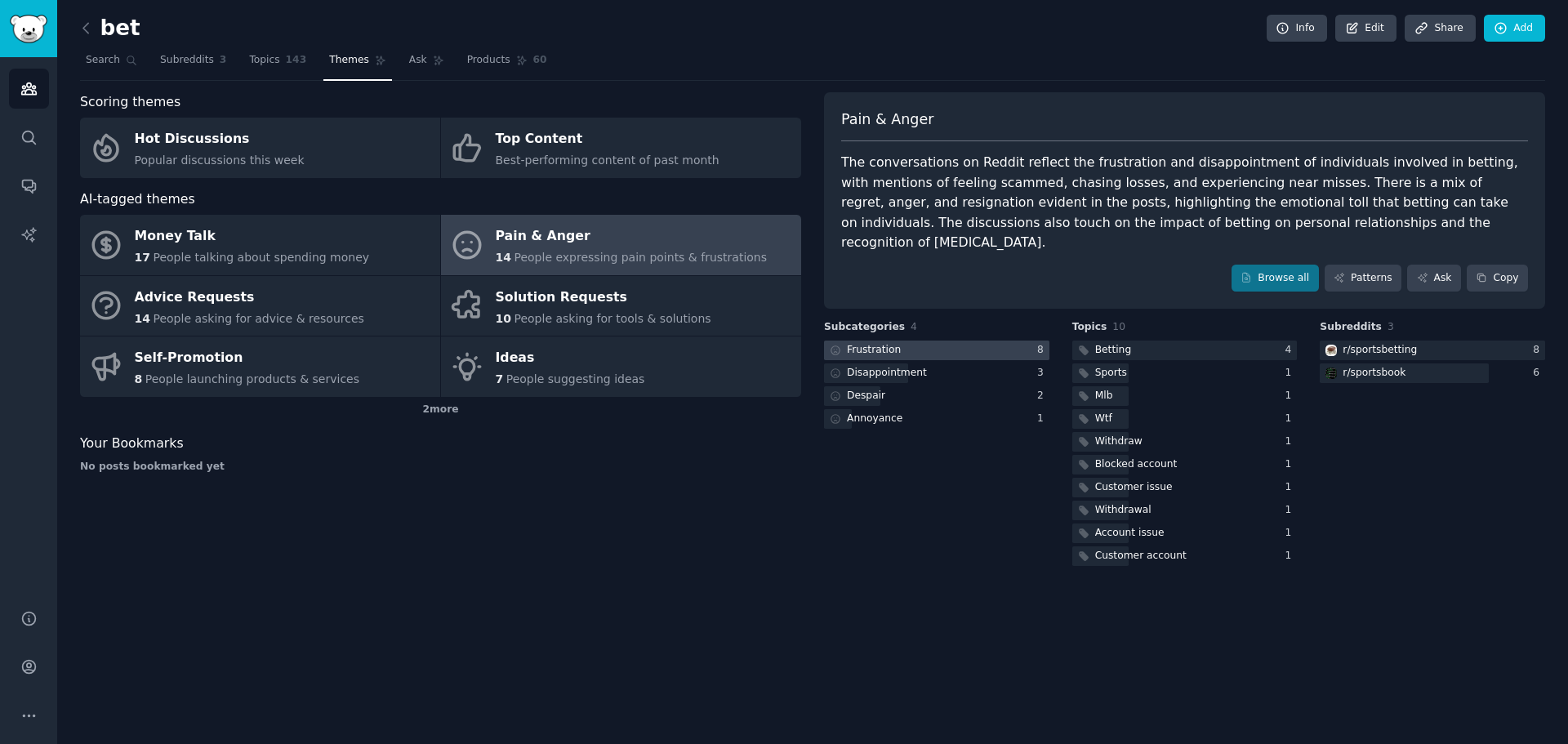
click at [904, 340] on div at bounding box center [936, 350] width 225 height 20
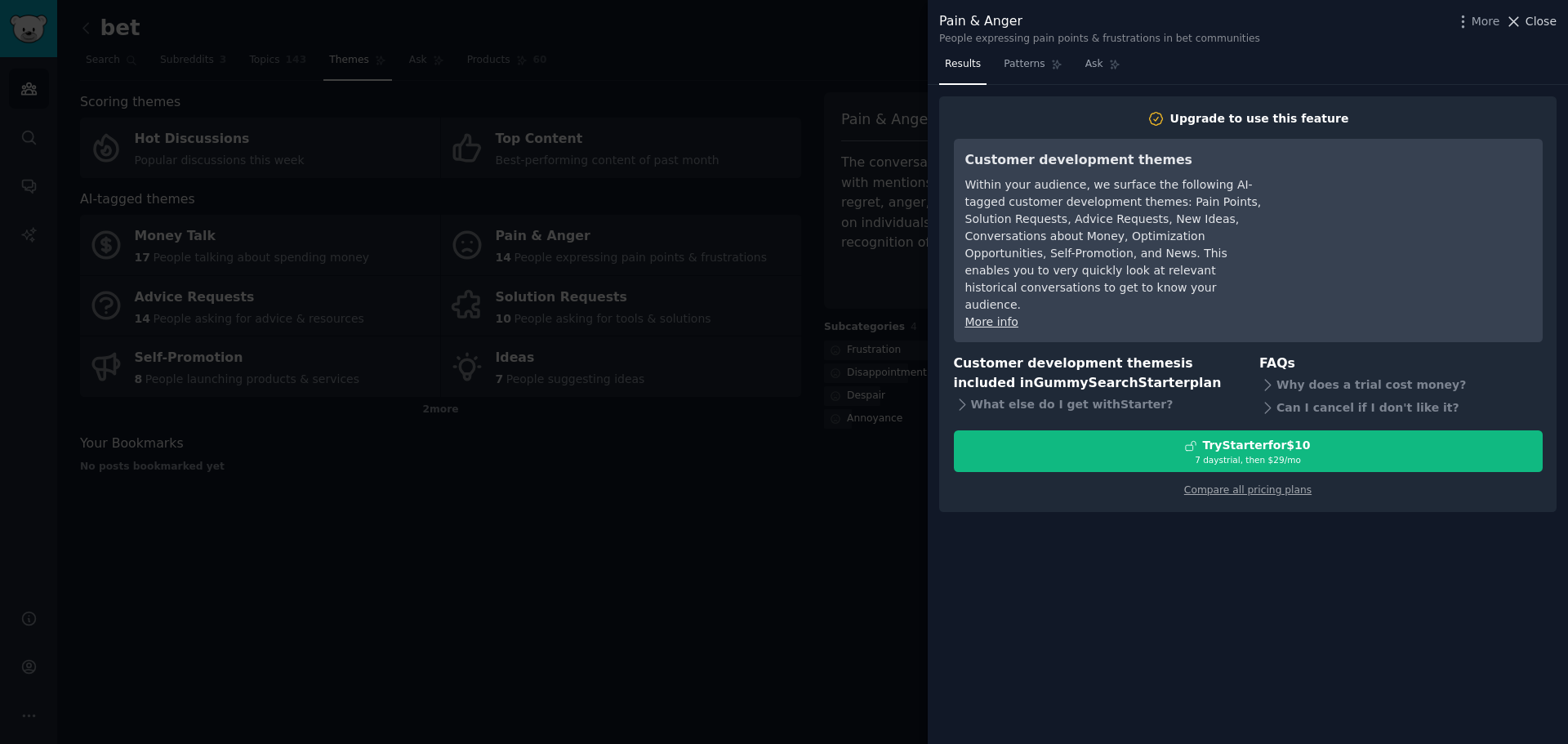
click at [1543, 25] on span "Close" at bounding box center [1541, 21] width 31 height 17
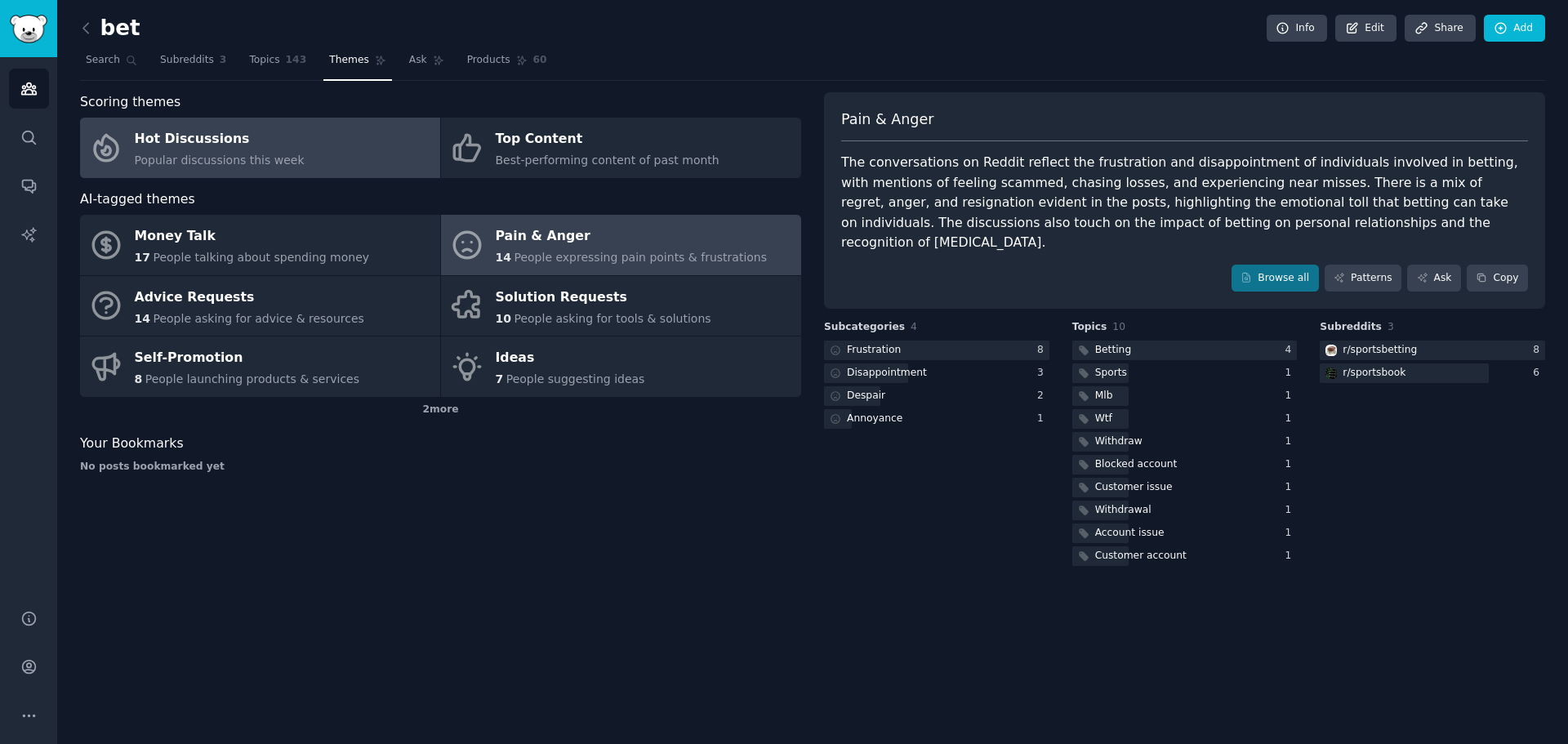
click at [196, 147] on div "Hot Discussions" at bounding box center [220, 140] width 170 height 26
